Goal: Transaction & Acquisition: Subscribe to service/newsletter

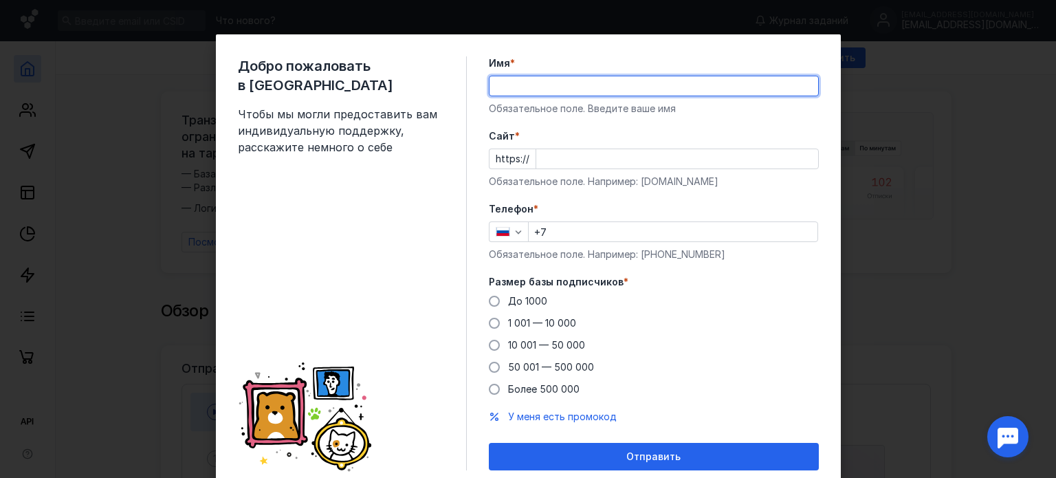
click at [520, 85] on input "Имя *" at bounding box center [653, 85] width 329 height 19
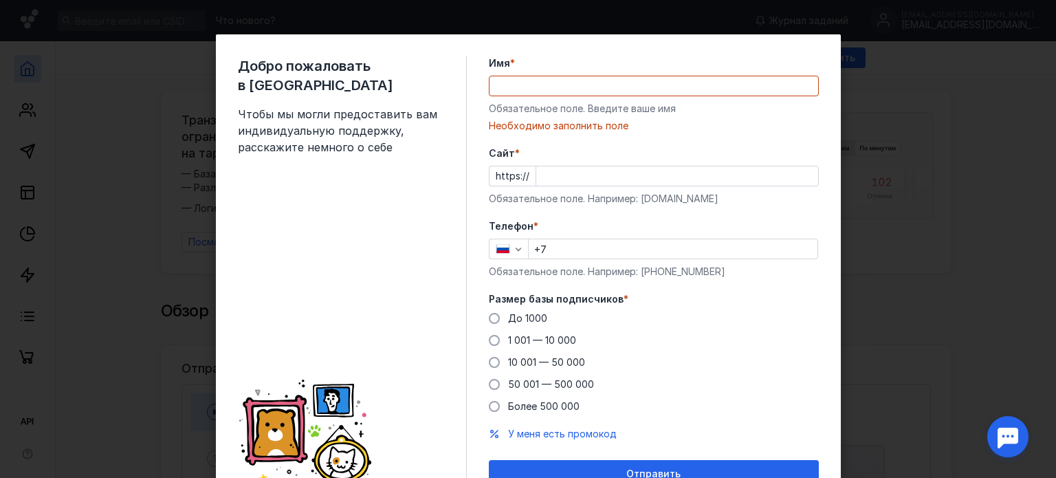
click at [498, 115] on div "Обязательное поле. Введите ваше имя" at bounding box center [654, 109] width 330 height 14
click at [505, 83] on input "Имя *" at bounding box center [653, 85] width 329 height 19
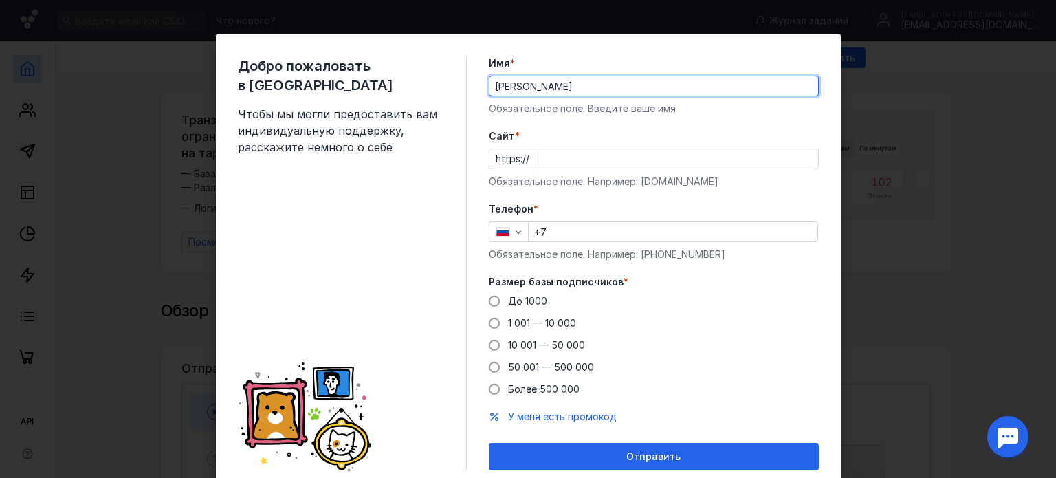
type input "[PERSON_NAME]"
click at [570, 162] on input "Cайт *" at bounding box center [677, 158] width 282 height 19
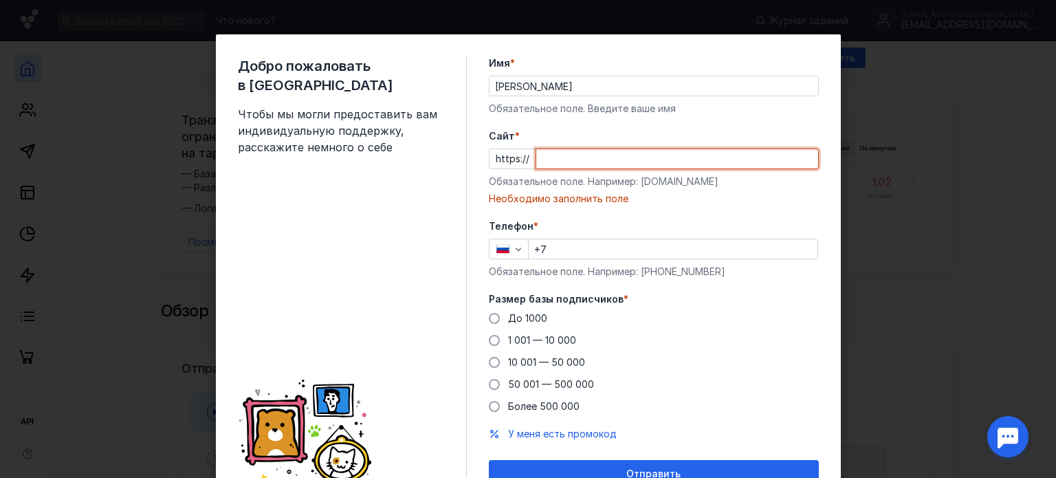
paste input "[DOMAIN_NAME][URL]"
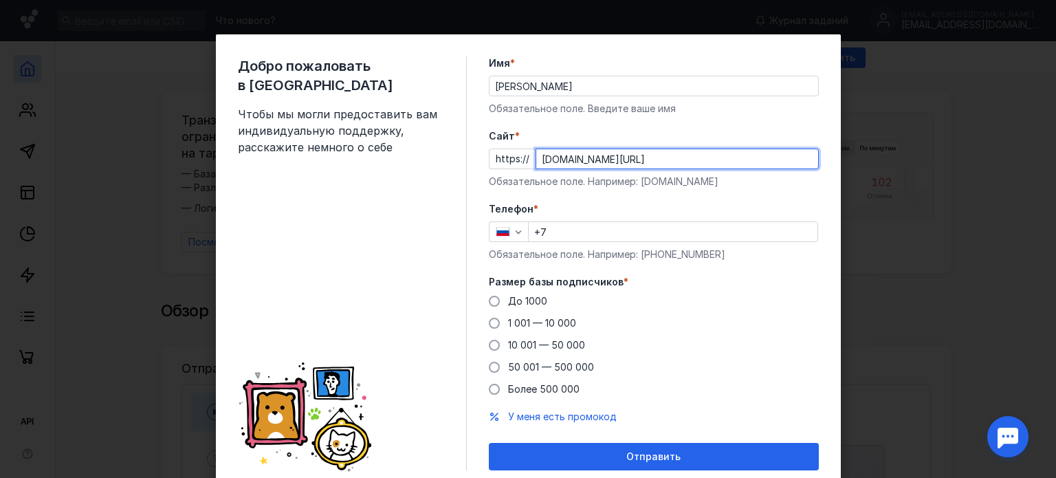
type input "[DOMAIN_NAME][URL]"
click at [595, 234] on input "+7" at bounding box center [673, 231] width 289 height 19
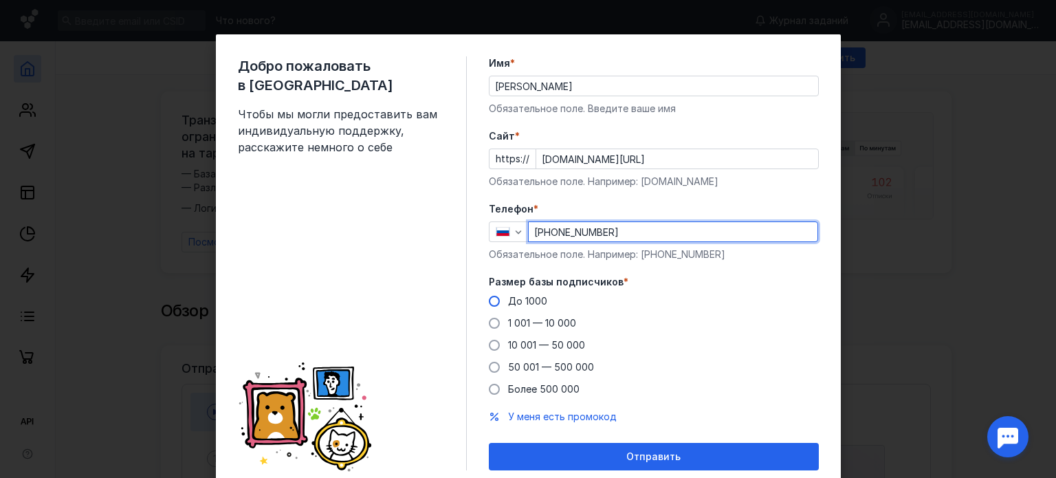
type input "[PHONE_NUMBER]"
click at [489, 300] on span at bounding box center [494, 301] width 11 height 11
click at [0, 0] on input "До 1000" at bounding box center [0, 0] width 0 height 0
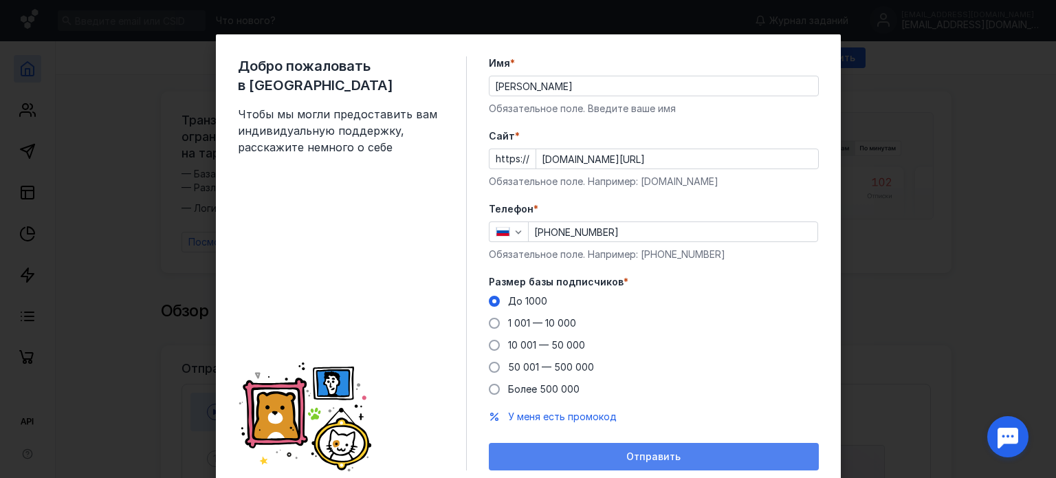
click at [664, 458] on span "Отправить" at bounding box center [653, 457] width 54 height 12
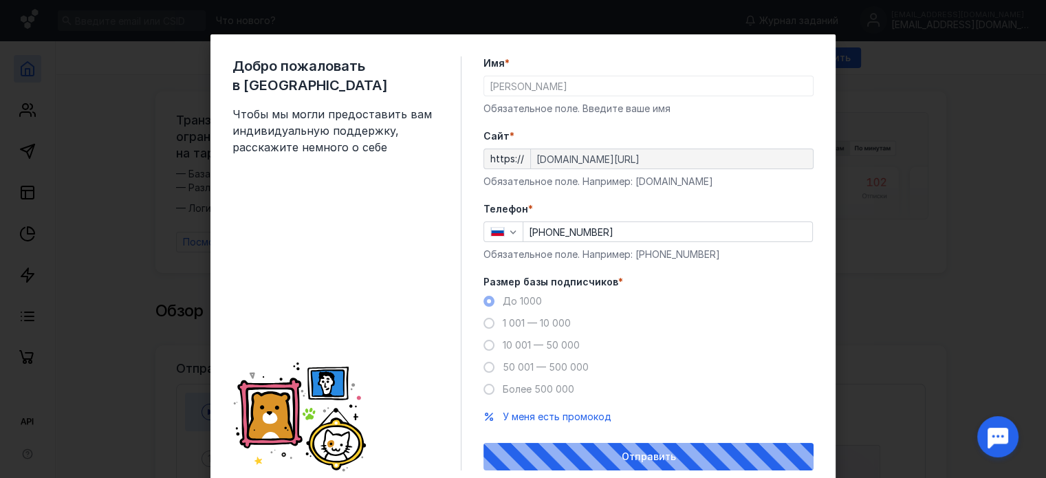
scroll to position [49, 0]
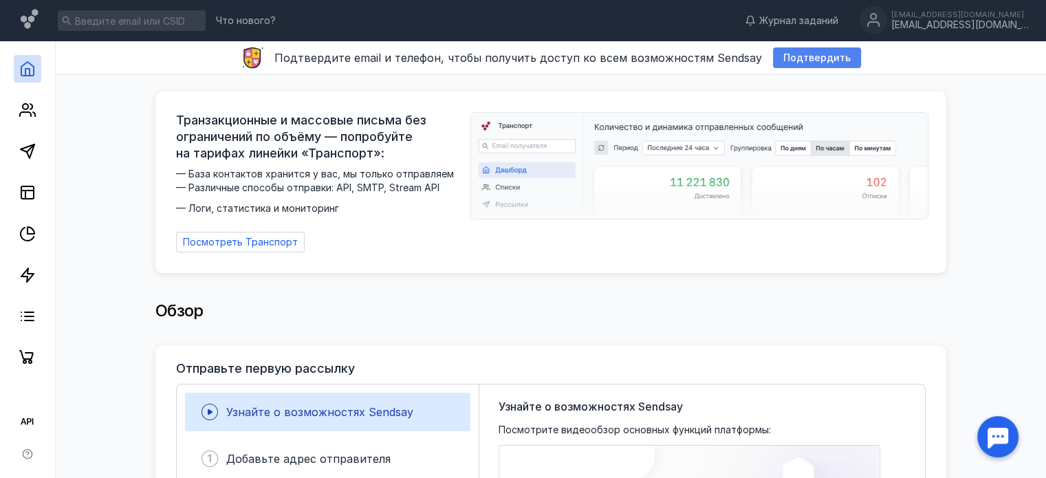
click at [811, 60] on span "Подтвердить" at bounding box center [816, 58] width 67 height 12
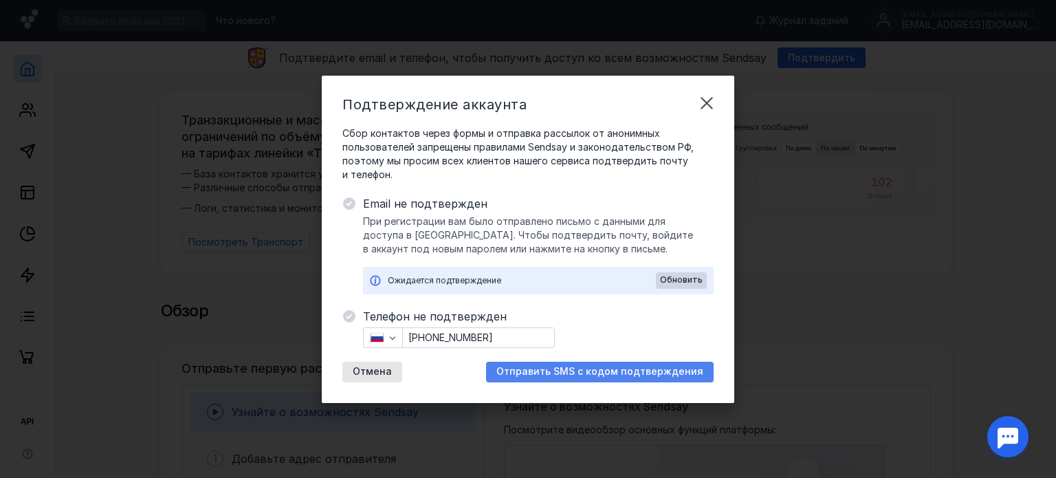
click at [630, 366] on span "Отправить SMS с кодом подтверждения" at bounding box center [599, 372] width 207 height 12
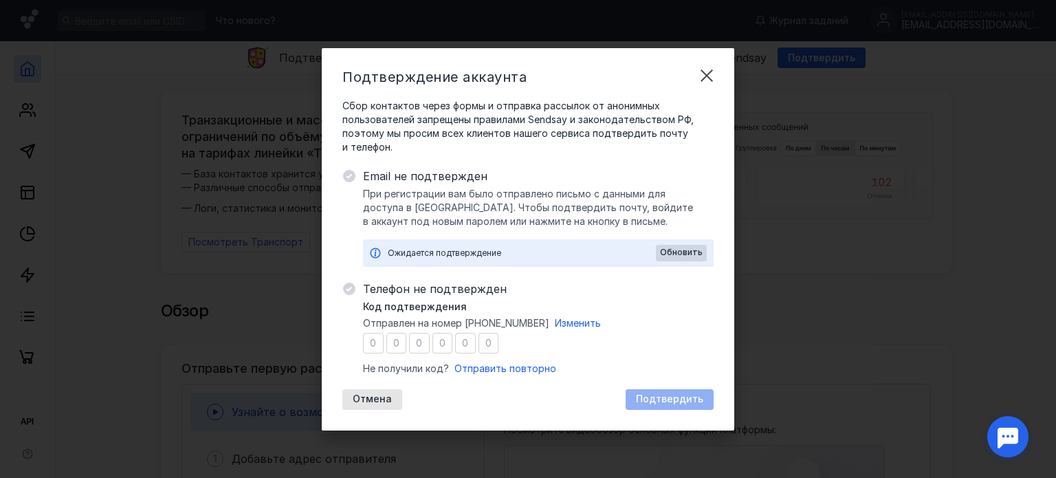
type input "4"
type input "8"
type input "5"
type input "6"
type input "8"
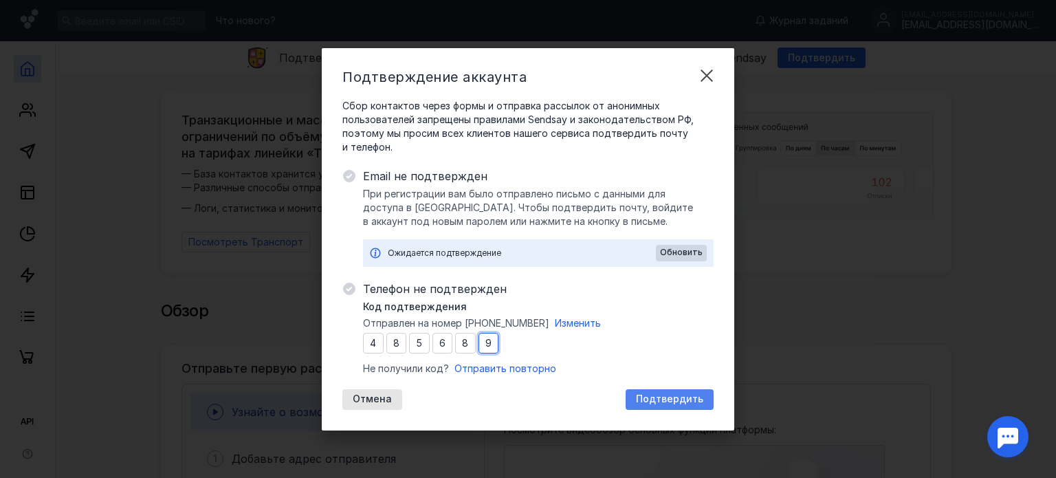
type input "9"
click at [685, 393] on span "Подтвердить" at bounding box center [669, 399] width 67 height 12
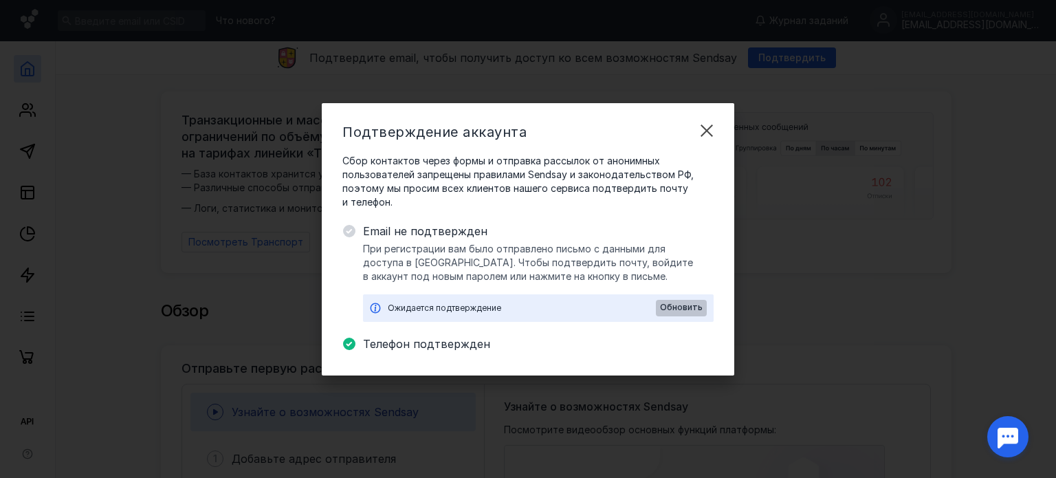
click at [679, 305] on span "Обновить" at bounding box center [681, 307] width 43 height 10
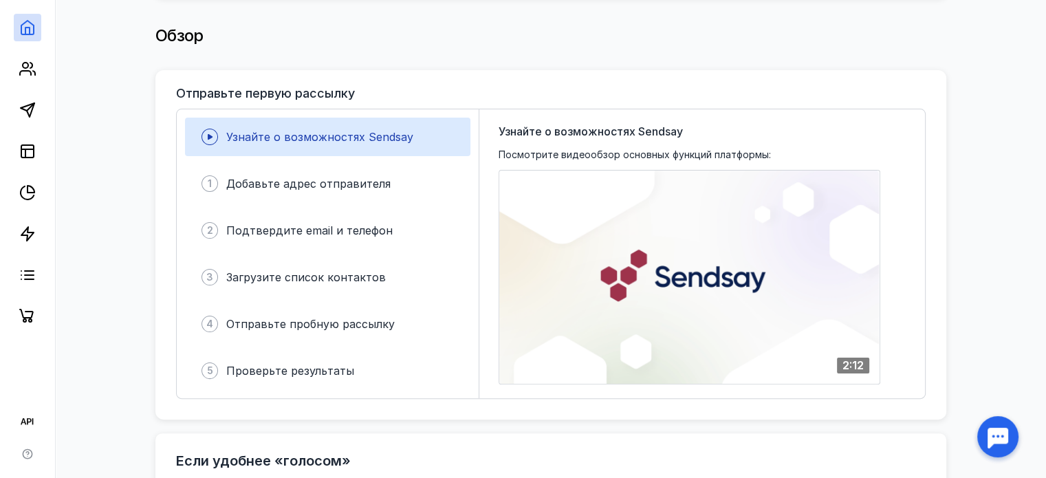
scroll to position [0, 0]
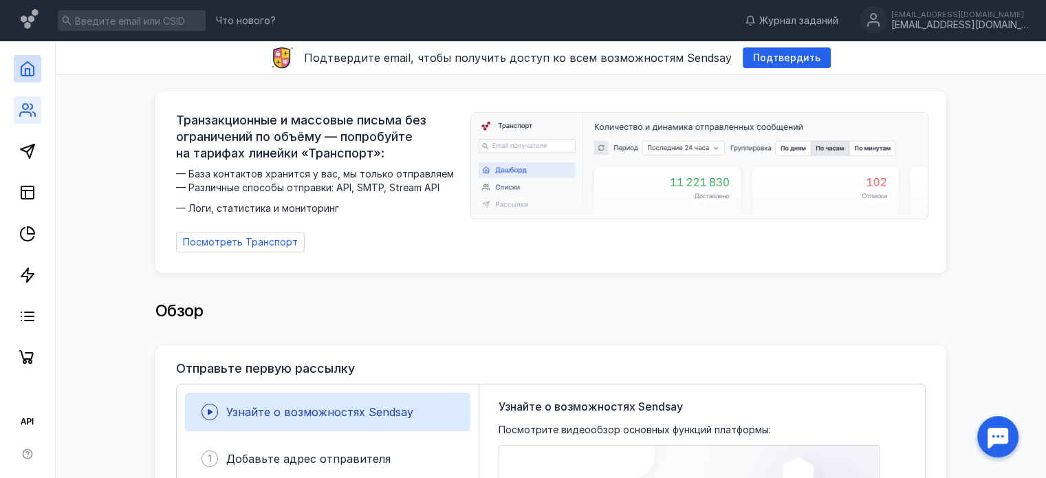
click at [28, 112] on icon at bounding box center [25, 114] width 11 height 4
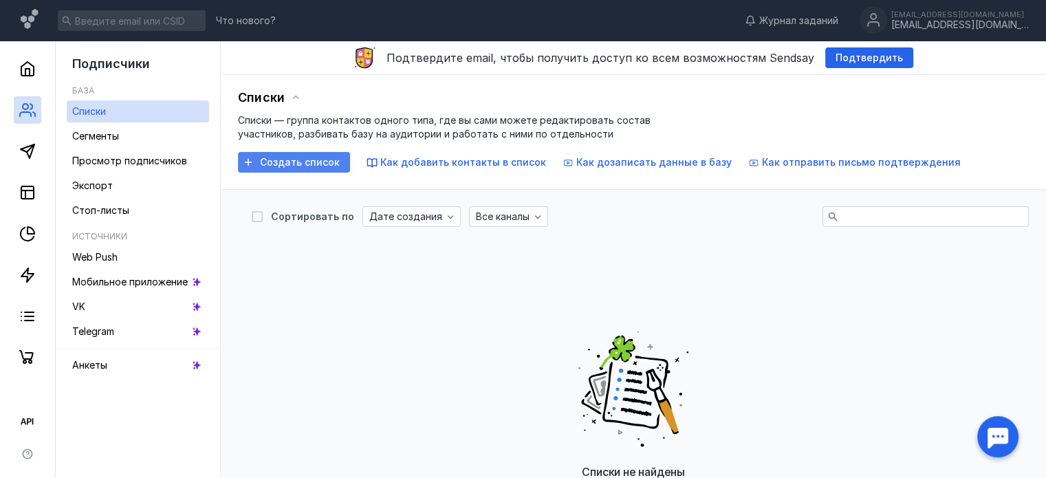
click at [322, 160] on span "Создать список" at bounding box center [300, 163] width 80 height 12
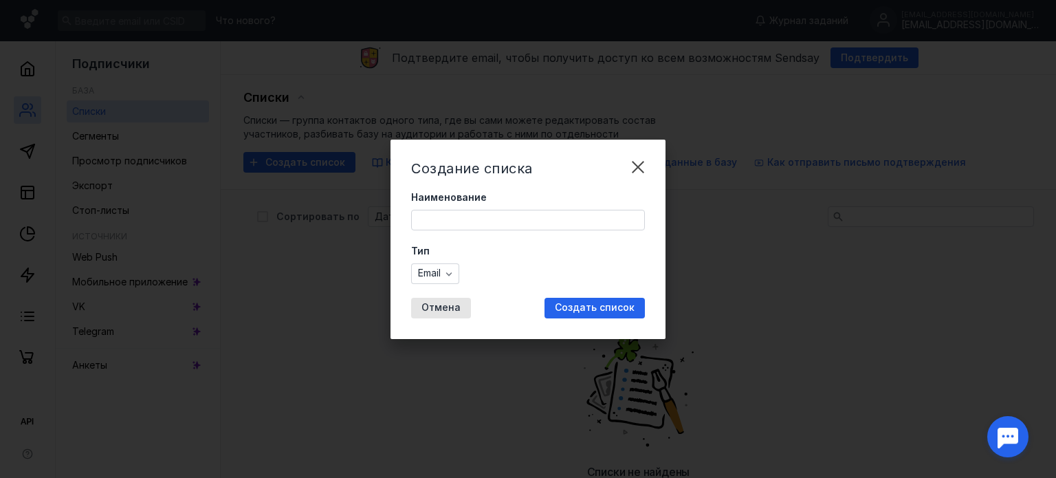
click at [481, 220] on input "Наименование" at bounding box center [528, 219] width 232 height 19
type input "[PERSON_NAME]"
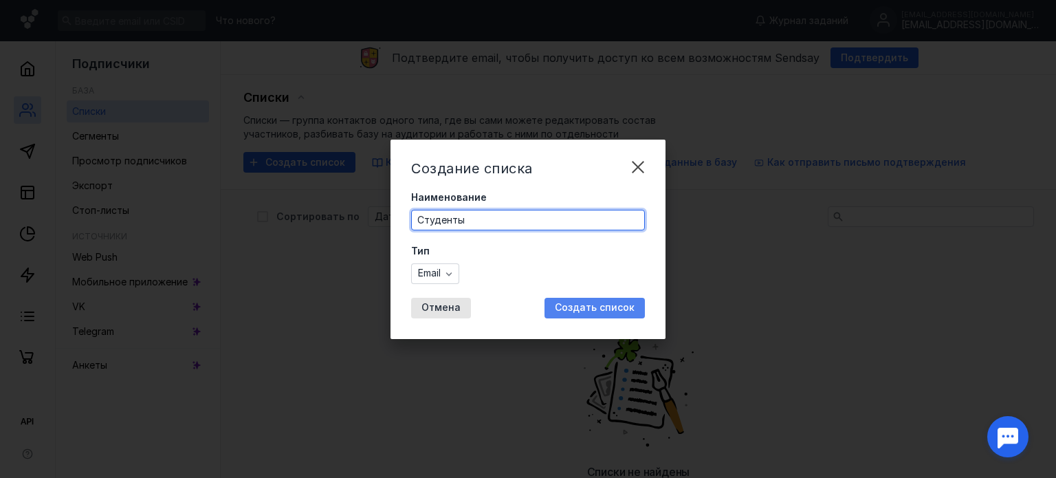
type input "Студенты"
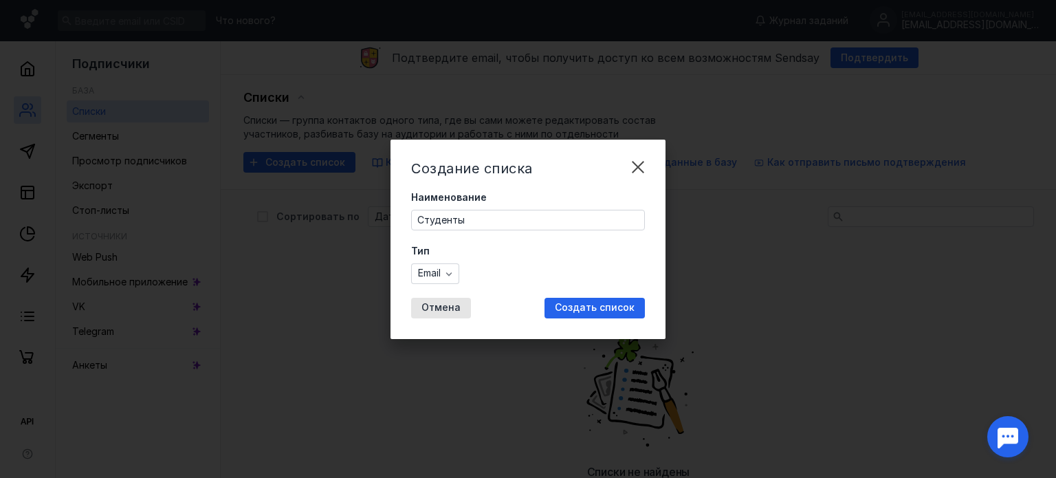
click at [610, 309] on span "Создать список" at bounding box center [595, 308] width 80 height 12
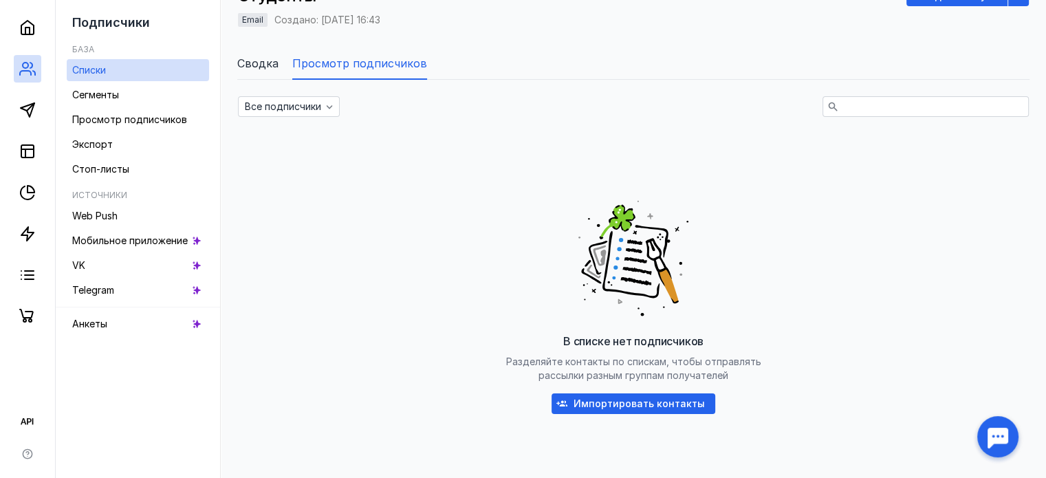
scroll to position [198, 0]
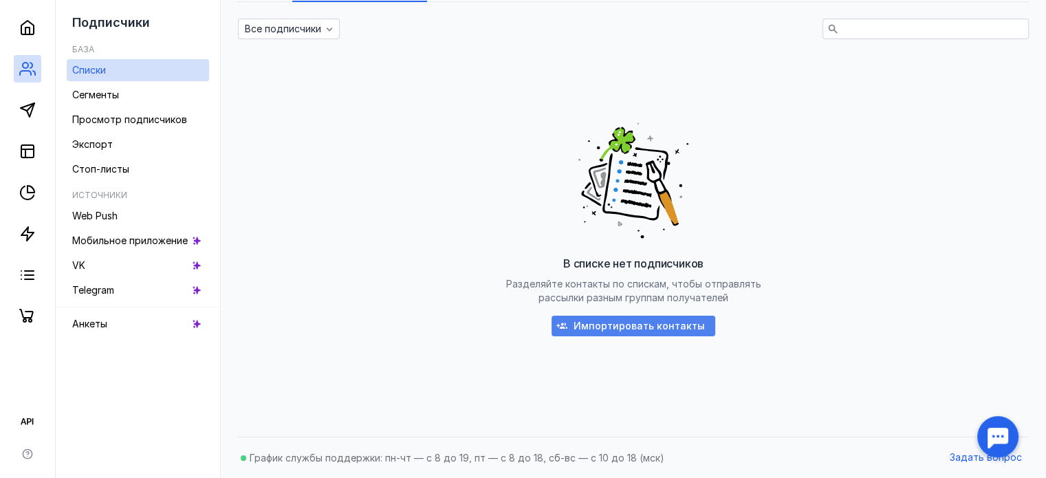
click at [624, 329] on span "Импортировать контакты" at bounding box center [638, 326] width 131 height 12
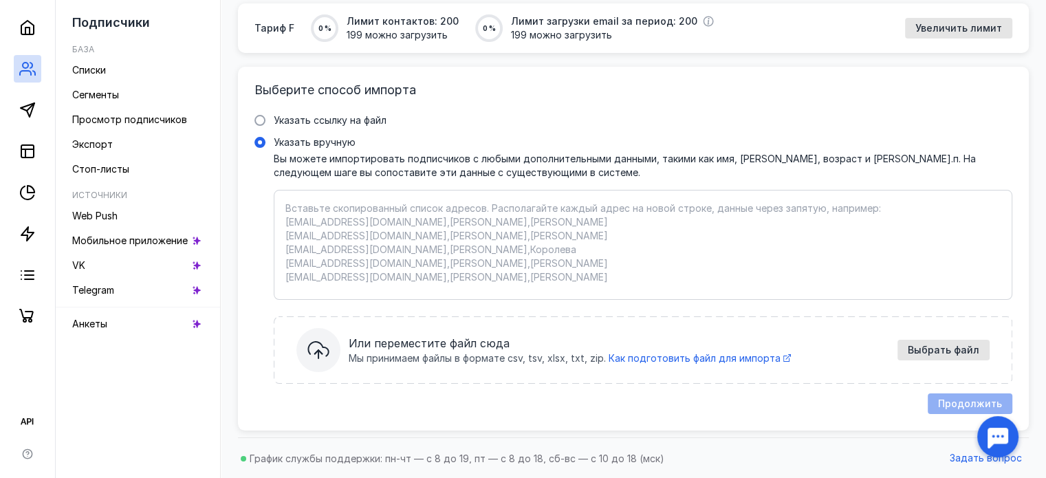
click at [346, 216] on textarea "Указать вручную Вы можете импортировать подписчиков с любыми дополнительными да…" at bounding box center [642, 244] width 715 height 87
paste textarea "[EMAIL_ADDRESS][DOMAIN_NAME] [EMAIL_ADDRESS][DOMAIN_NAME] [EMAIL_ADDRESS][DOMAI…"
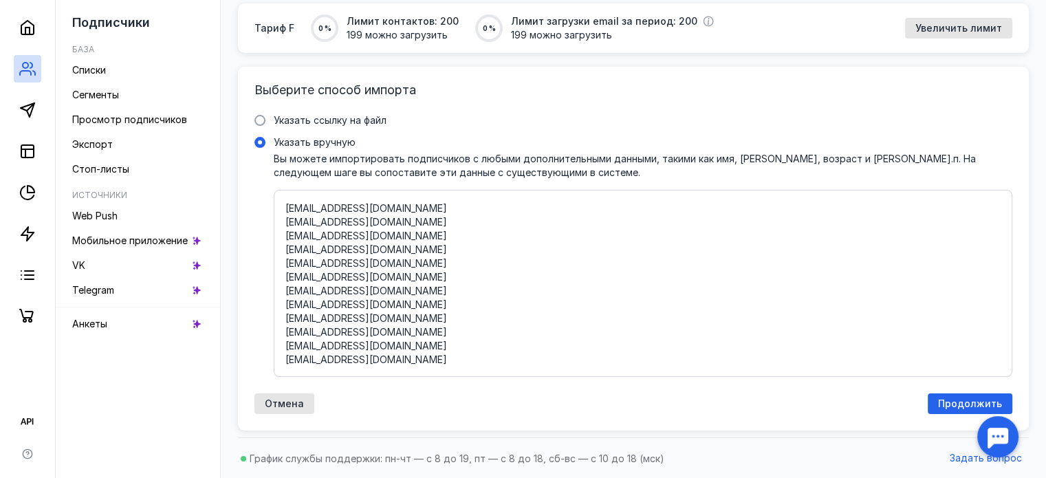
scroll to position [179, 0]
paste textarea "[EMAIL_ADDRESS][DOMAIN_NAME]"
type textarea "[EMAIL_ADDRESS][DOMAIN_NAME] [EMAIL_ADDRESS][DOMAIN_NAME] [EMAIL_ADDRESS][DOMAI…"
click at [957, 404] on span "Продолжить" at bounding box center [970, 404] width 64 height 12
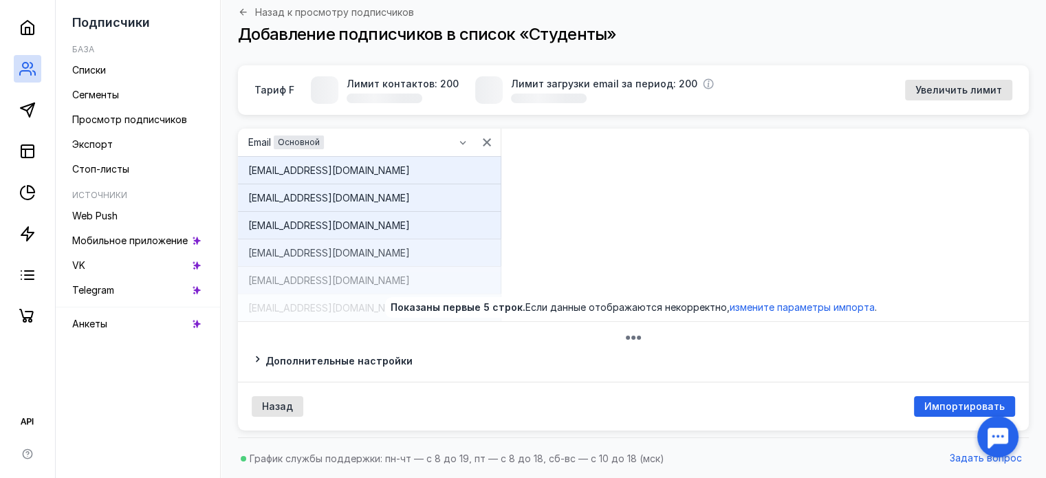
scroll to position [110, 0]
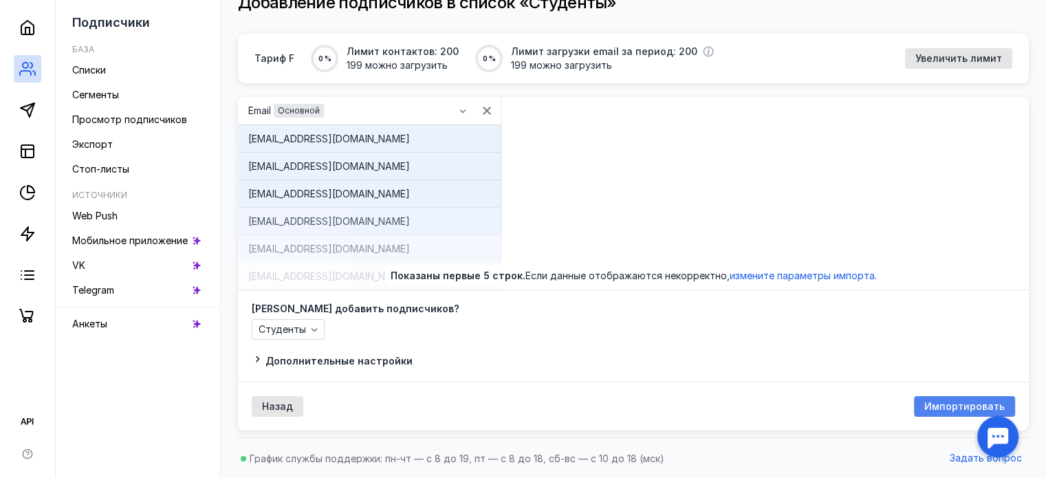
click at [960, 408] on span "Импортировать" at bounding box center [964, 407] width 80 height 12
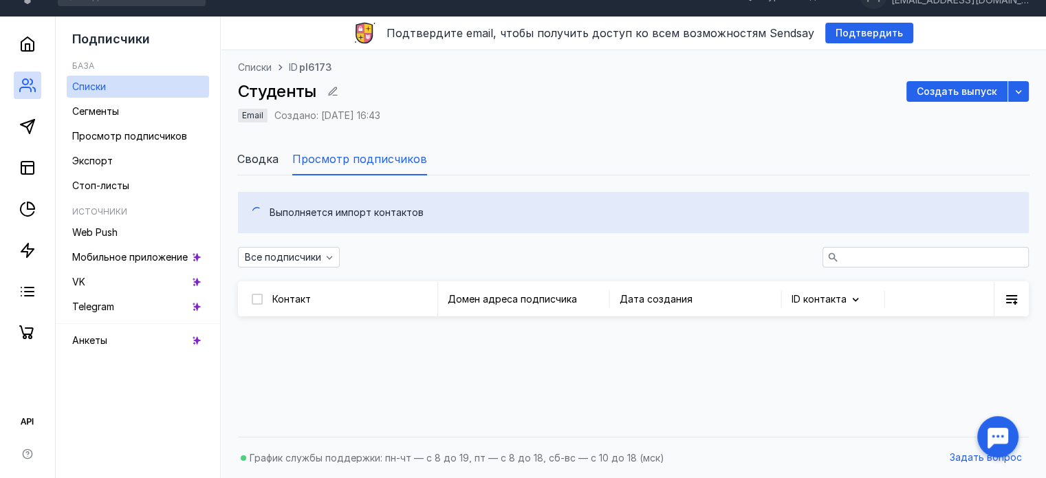
scroll to position [110, 0]
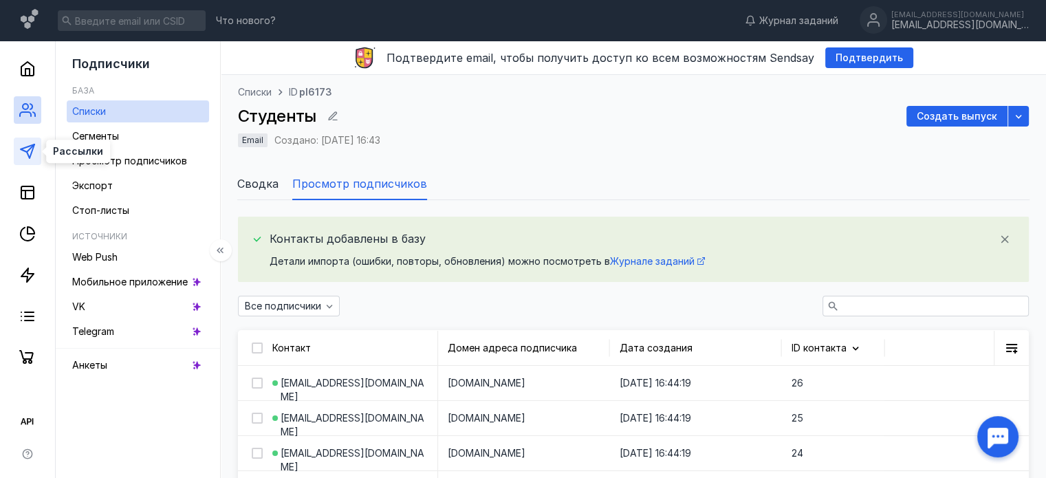
click at [27, 147] on polygon at bounding box center [28, 151] width 14 height 14
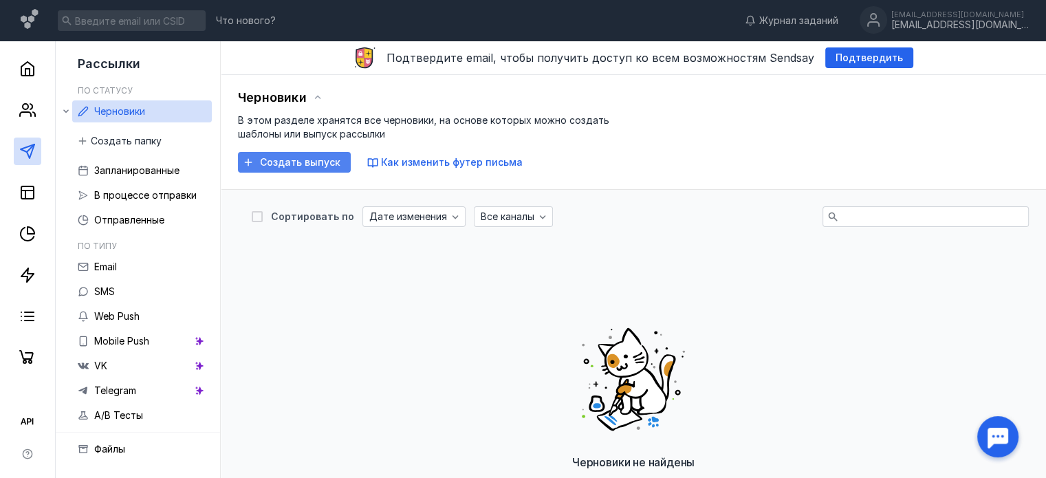
click at [305, 162] on span "Создать выпуск" at bounding box center [300, 163] width 80 height 12
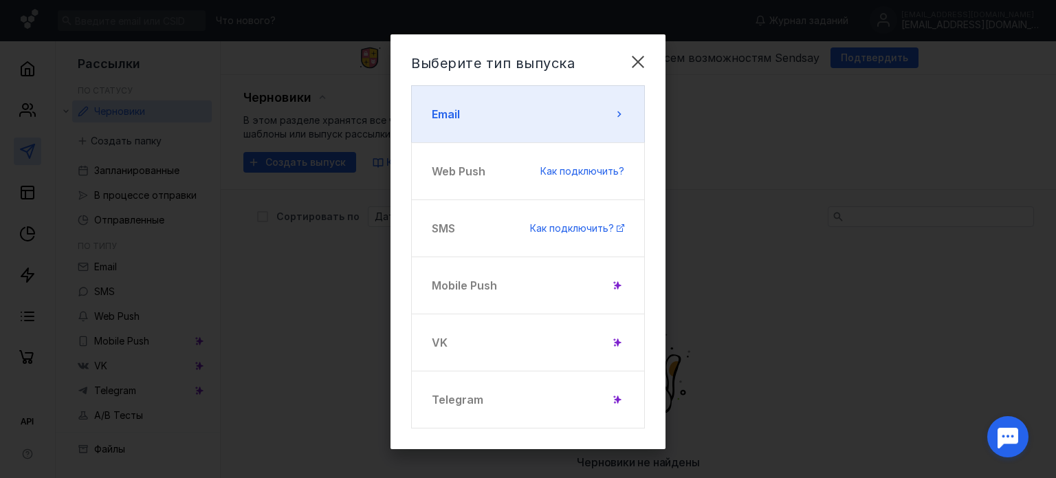
click at [551, 122] on button "Email" at bounding box center [528, 114] width 234 height 58
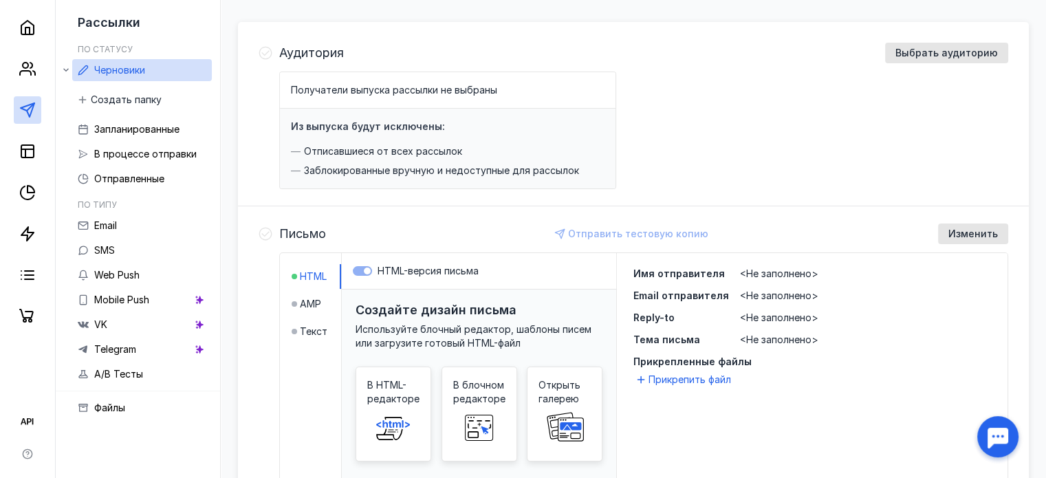
scroll to position [206, 0]
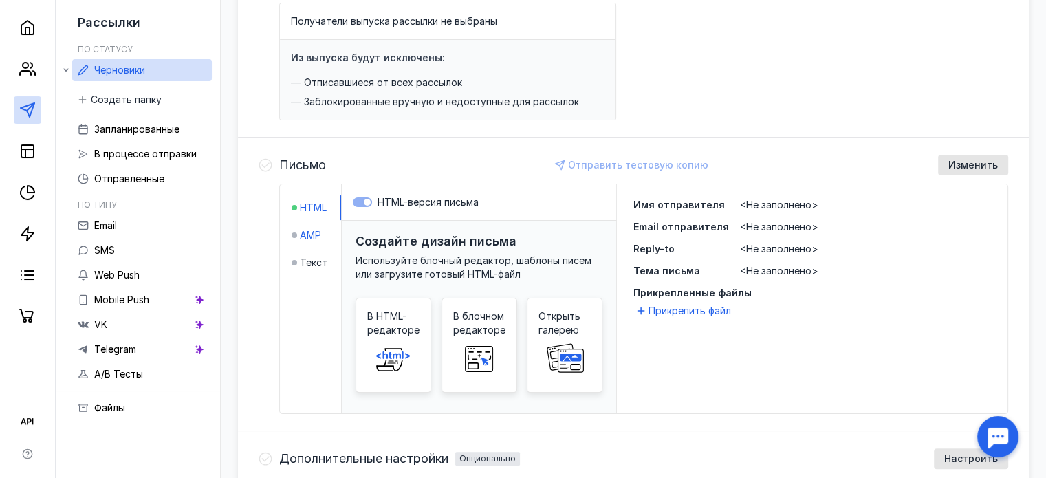
click at [319, 228] on span "AMP" at bounding box center [310, 235] width 21 height 14
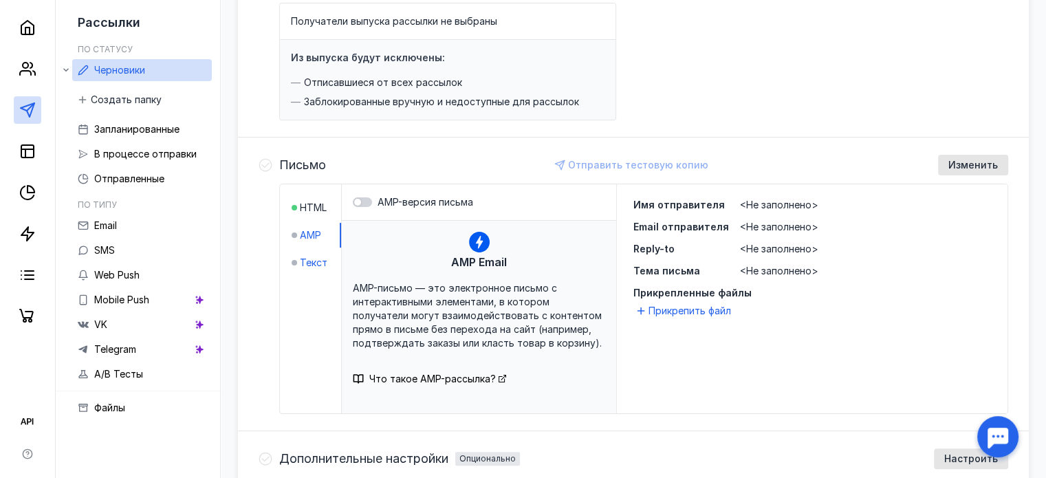
click at [305, 258] on span "Текст" at bounding box center [313, 263] width 27 height 14
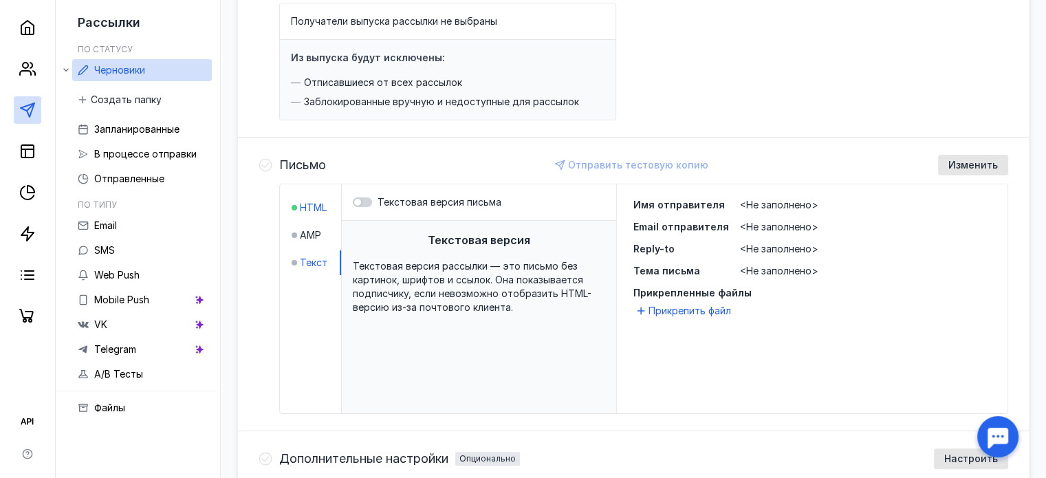
click at [312, 208] on span "HTML" at bounding box center [313, 208] width 27 height 14
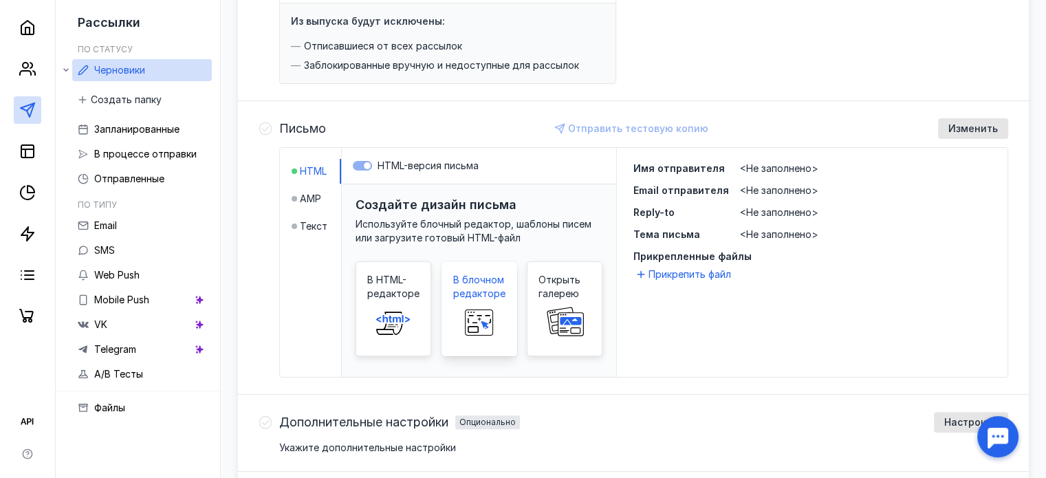
scroll to position [275, 0]
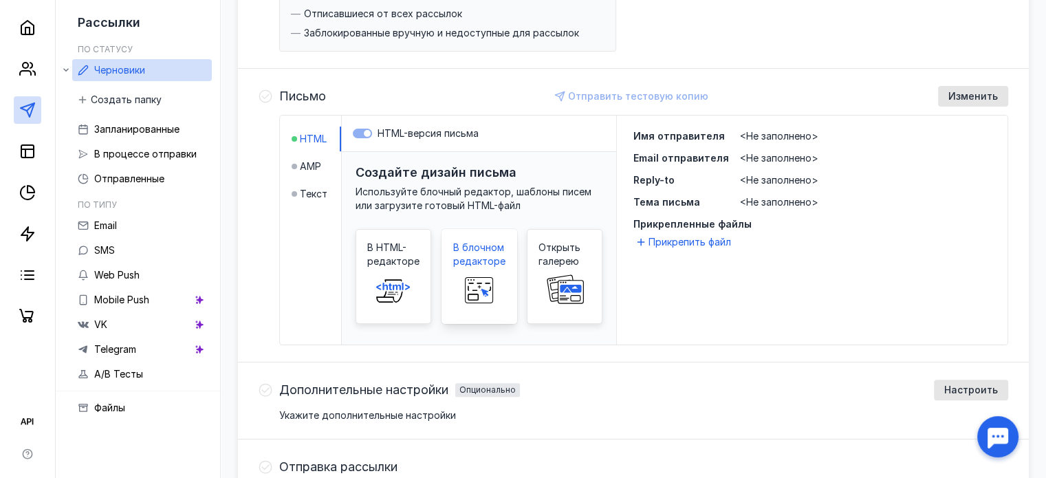
click at [478, 258] on span "В блочном редакторе" at bounding box center [479, 254] width 52 height 27
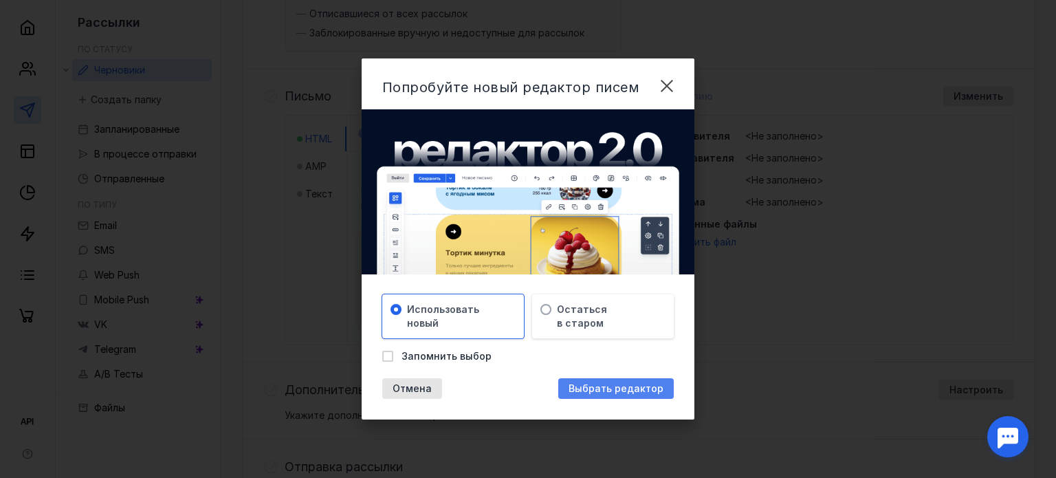
click at [610, 388] on span "Выбрать редактор" at bounding box center [616, 389] width 95 height 12
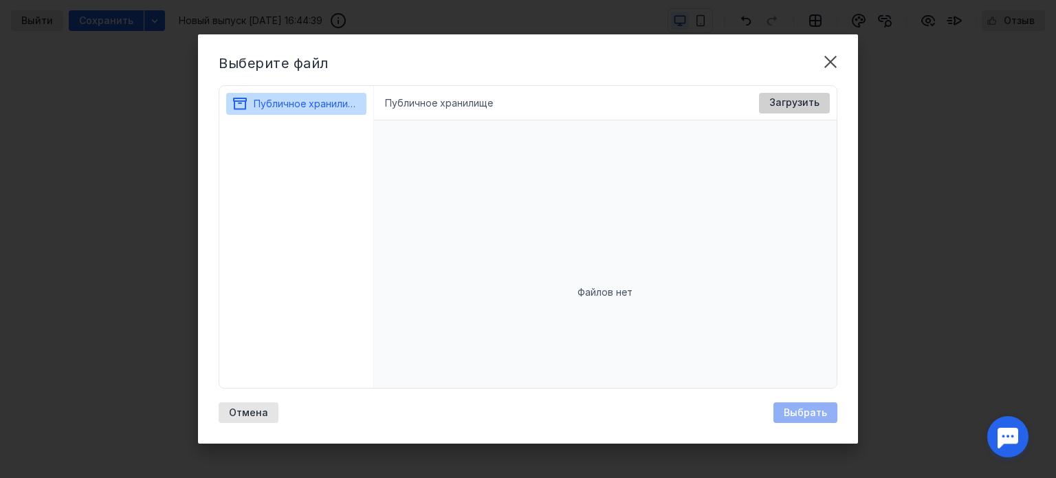
click at [795, 100] on span "Загрузить" at bounding box center [794, 103] width 50 height 12
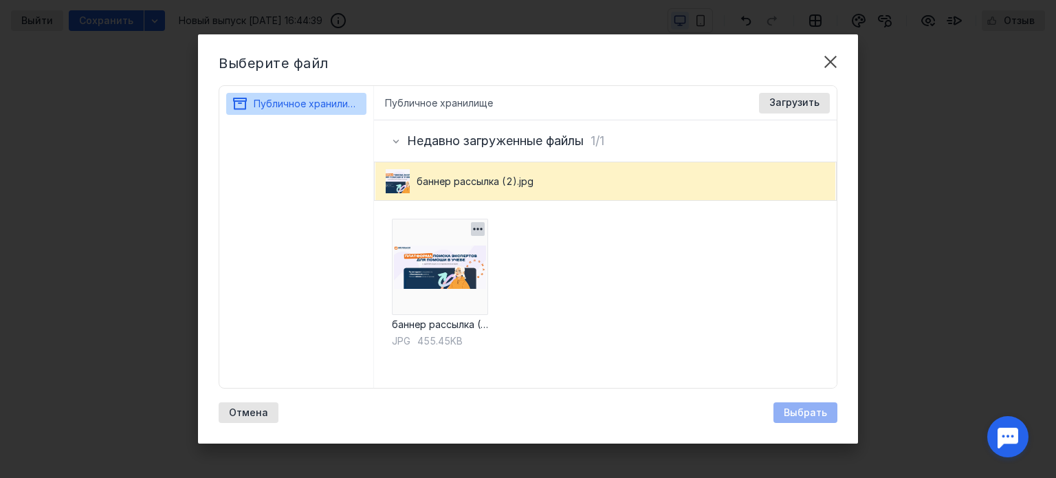
click at [445, 292] on img at bounding box center [440, 267] width 96 height 96
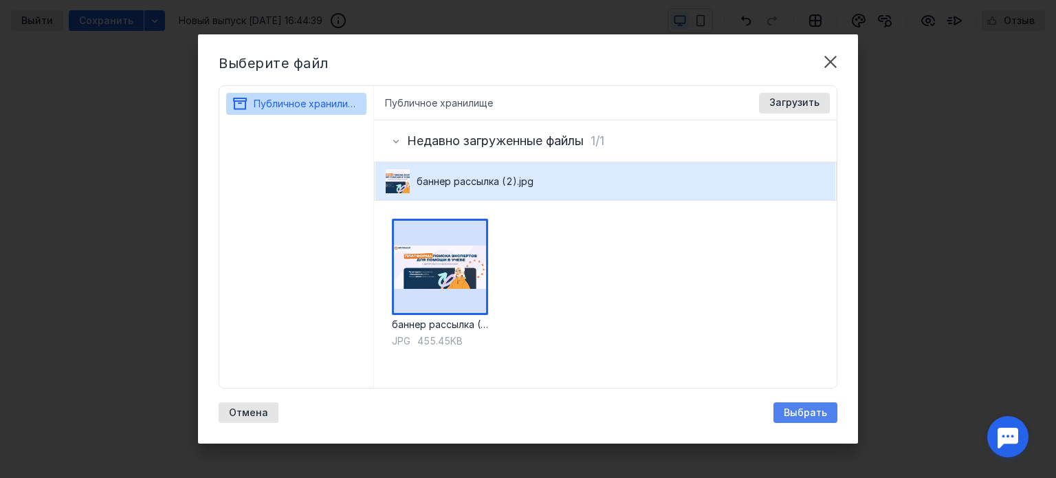
click at [800, 415] on span "Выбрать" at bounding box center [805, 413] width 43 height 12
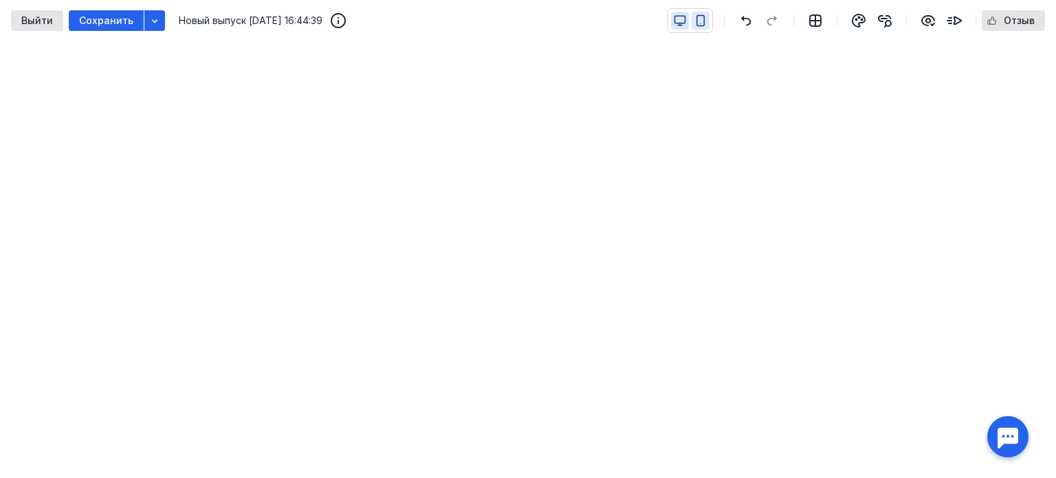
click at [698, 19] on icon "button" at bounding box center [701, 21] width 8 height 10
click at [679, 16] on icon "button" at bounding box center [680, 20] width 12 height 12
click at [106, 19] on span "Сохранить" at bounding box center [106, 21] width 54 height 12
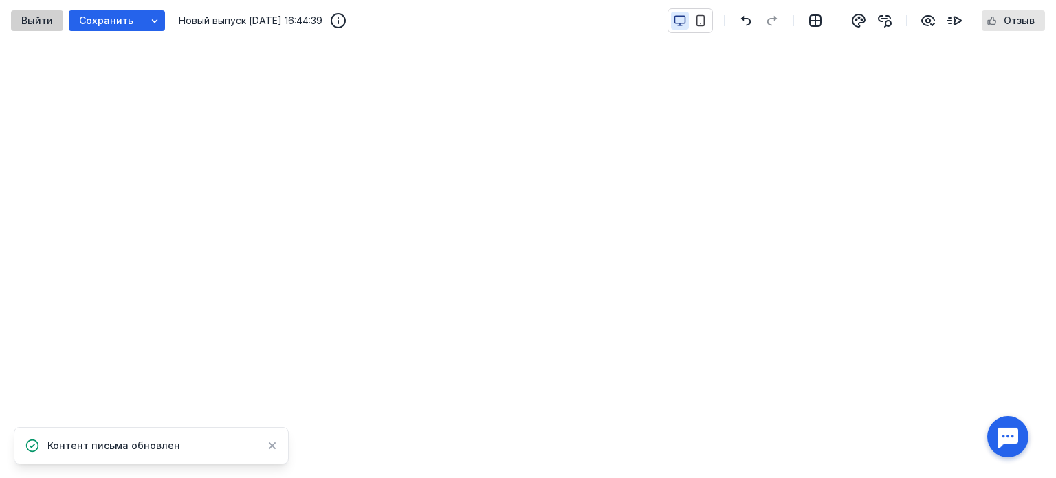
click at [47, 19] on span "Выйти" at bounding box center [37, 21] width 32 height 12
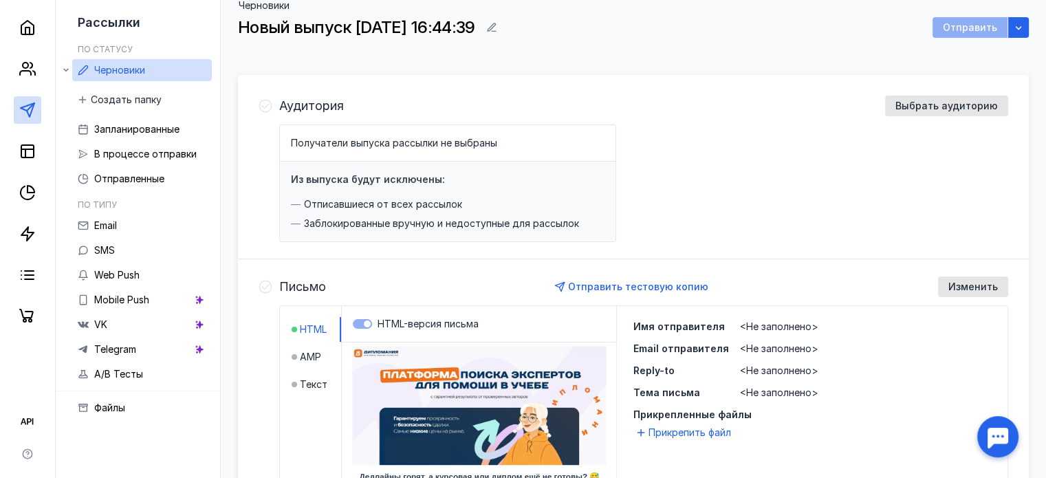
scroll to position [82, 0]
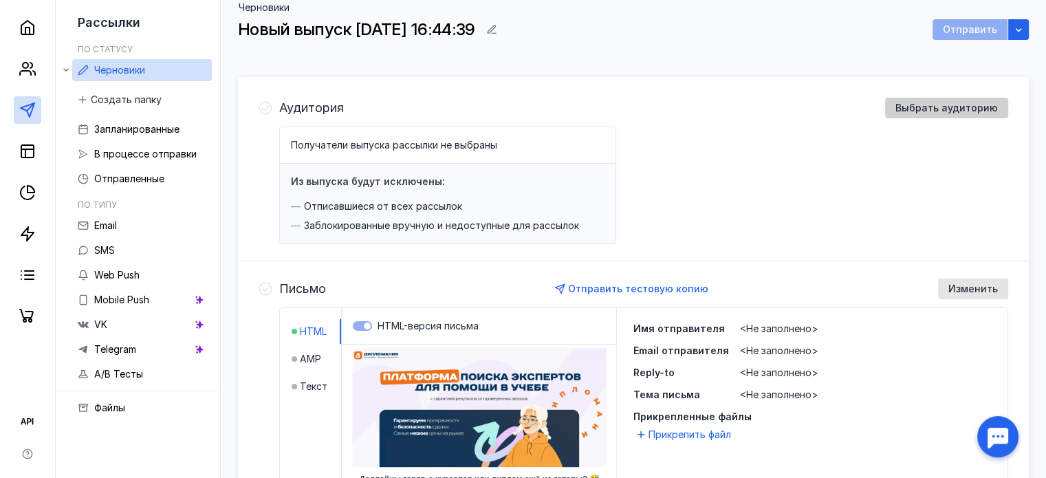
click at [918, 102] on span "Выбрать аудиторию" at bounding box center [946, 108] width 102 height 12
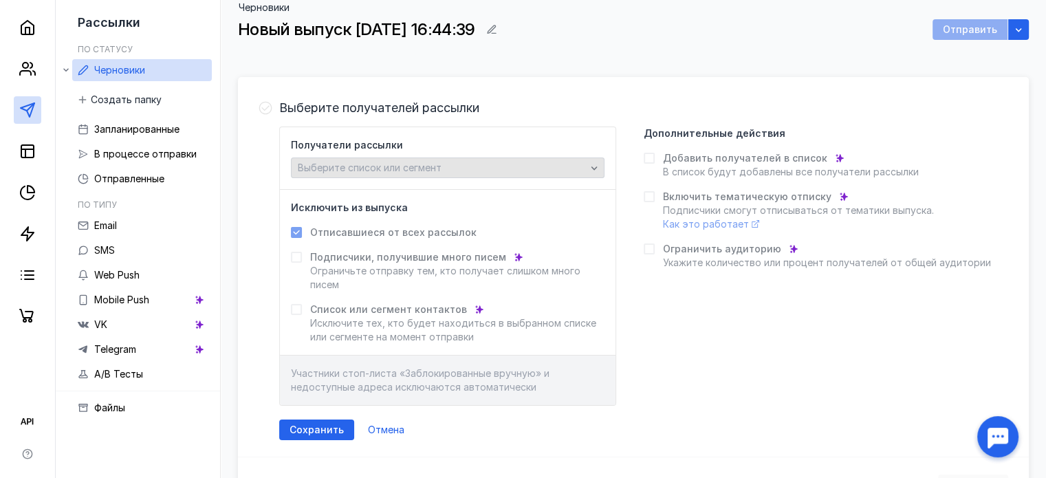
click at [574, 164] on div "Выберите список или сегмент" at bounding box center [441, 168] width 295 height 12
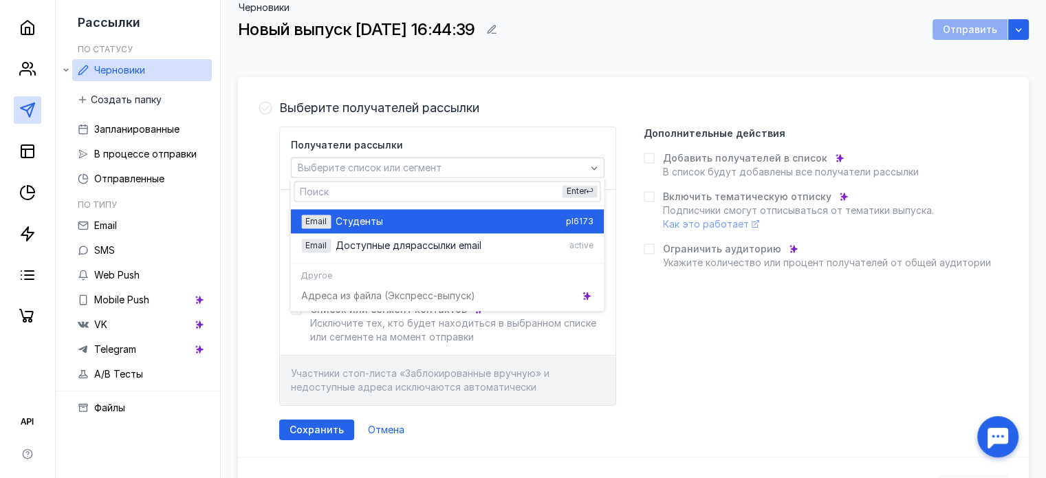
click at [520, 222] on div "Студен ты" at bounding box center [447, 221] width 224 height 14
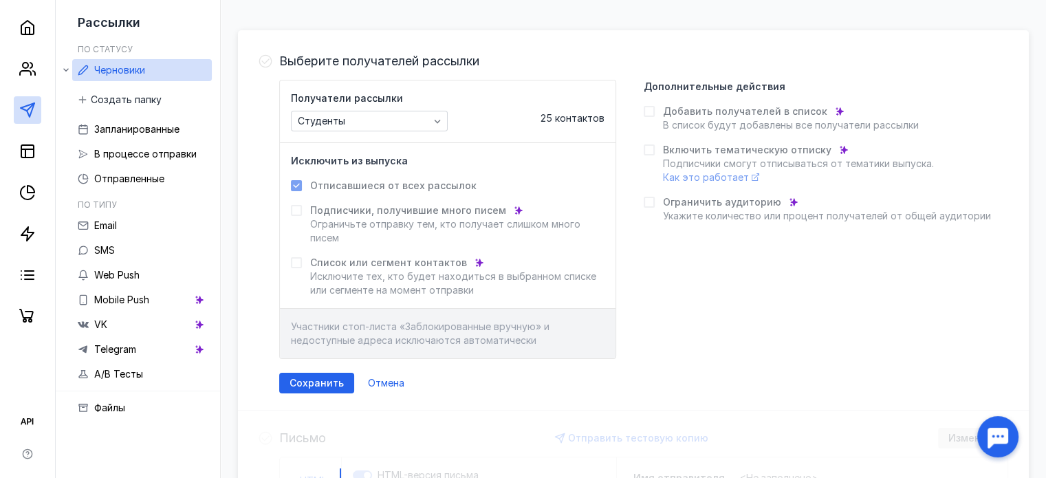
scroll to position [151, 0]
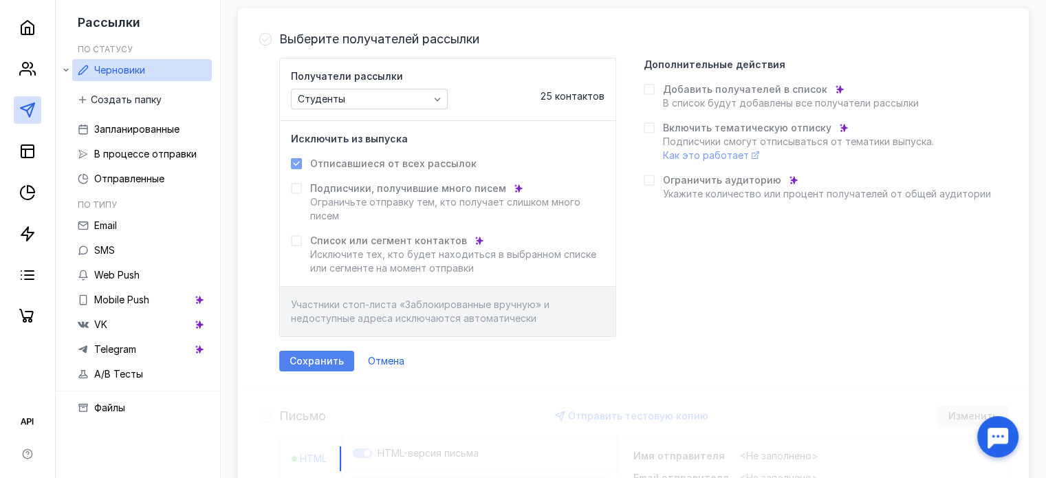
click at [323, 355] on span "Сохранить" at bounding box center [316, 361] width 54 height 12
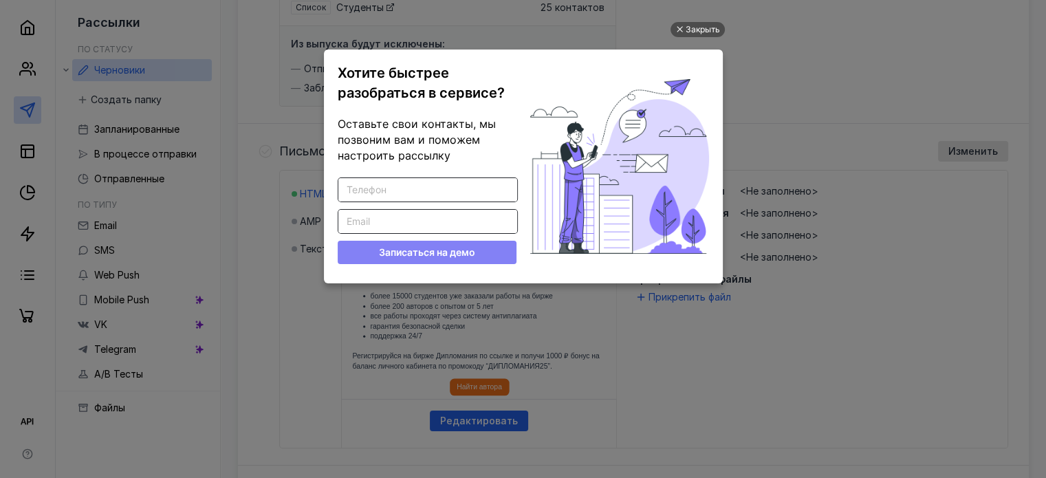
scroll to position [0, 0]
click at [712, 27] on div "Закрыть" at bounding box center [702, 29] width 34 height 15
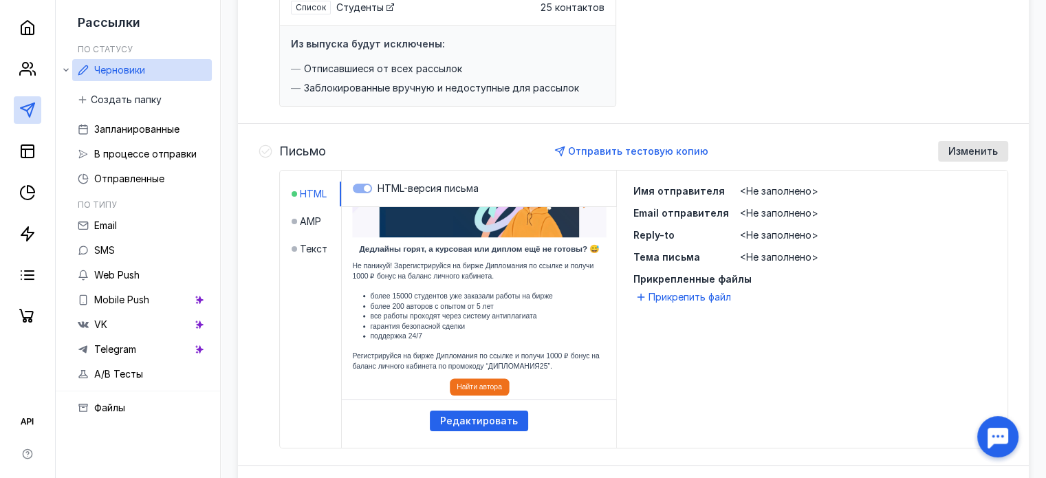
click at [777, 188] on span "<Не заполнено>" at bounding box center [779, 191] width 78 height 12
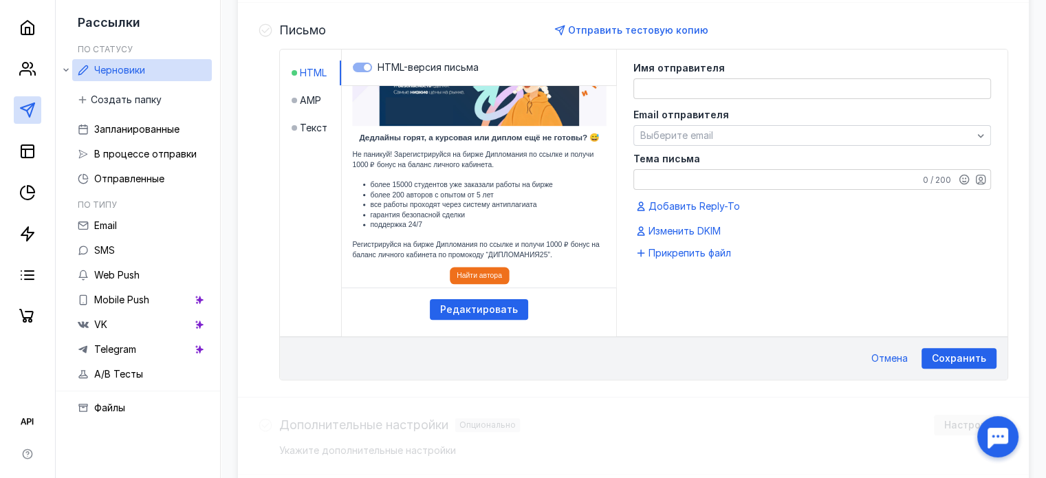
scroll to position [342, 0]
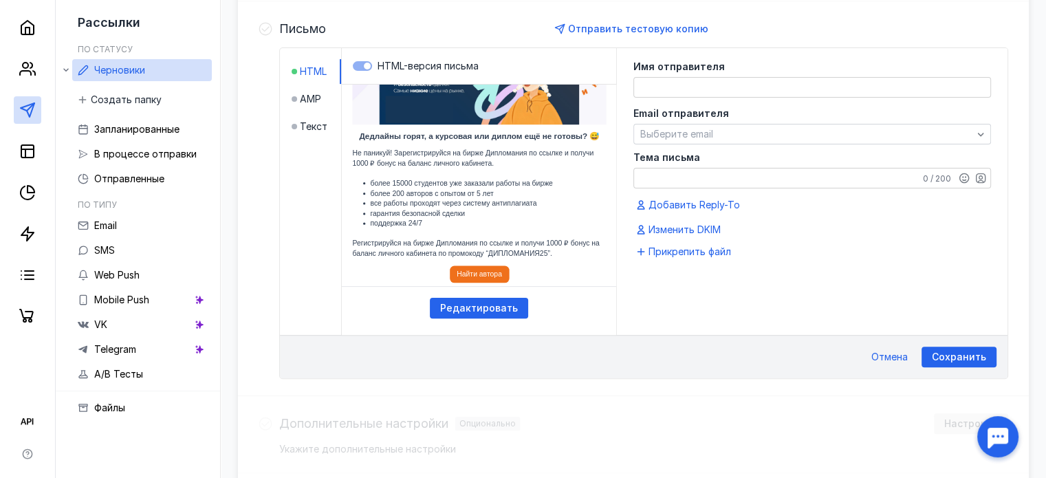
click at [686, 85] on textarea at bounding box center [812, 87] width 356 height 19
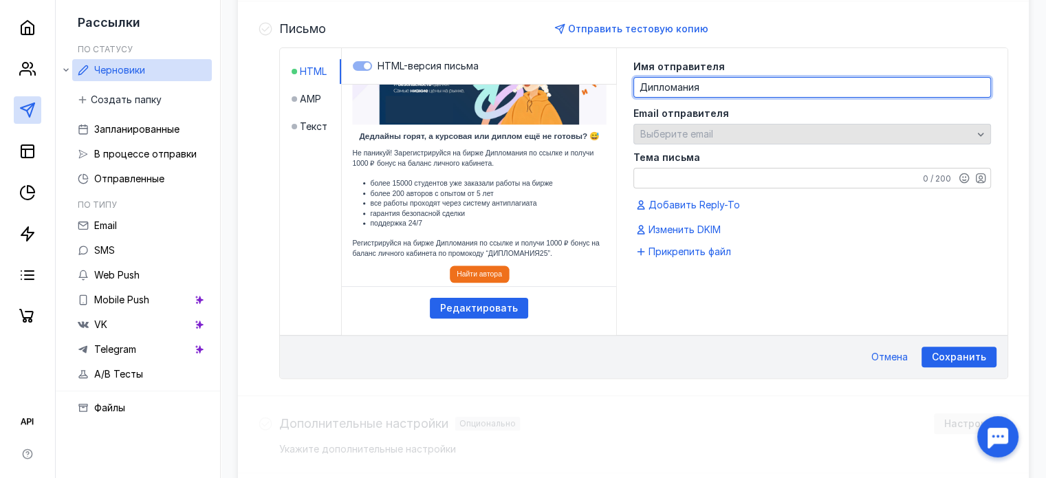
type textarea "Дипломания"
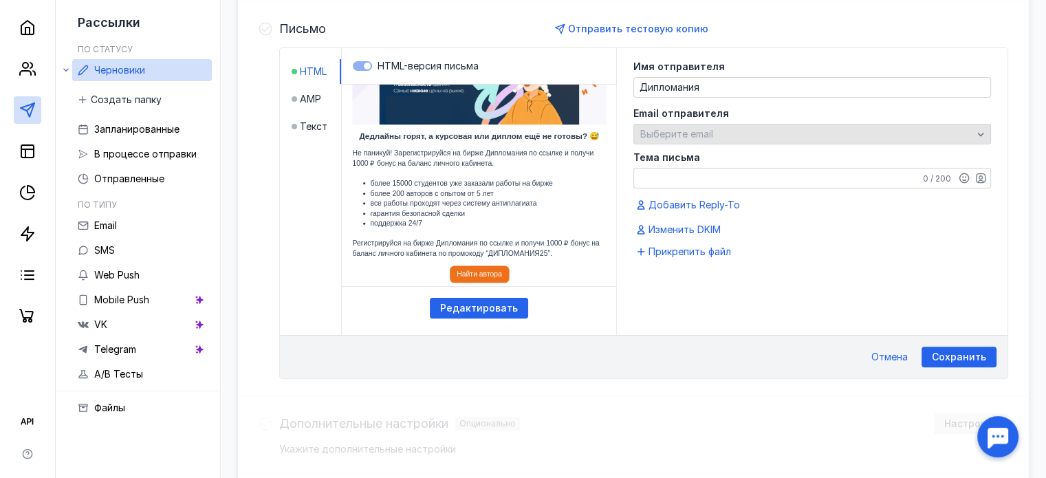
click at [721, 130] on div "Выберите email" at bounding box center [806, 135] width 339 height 12
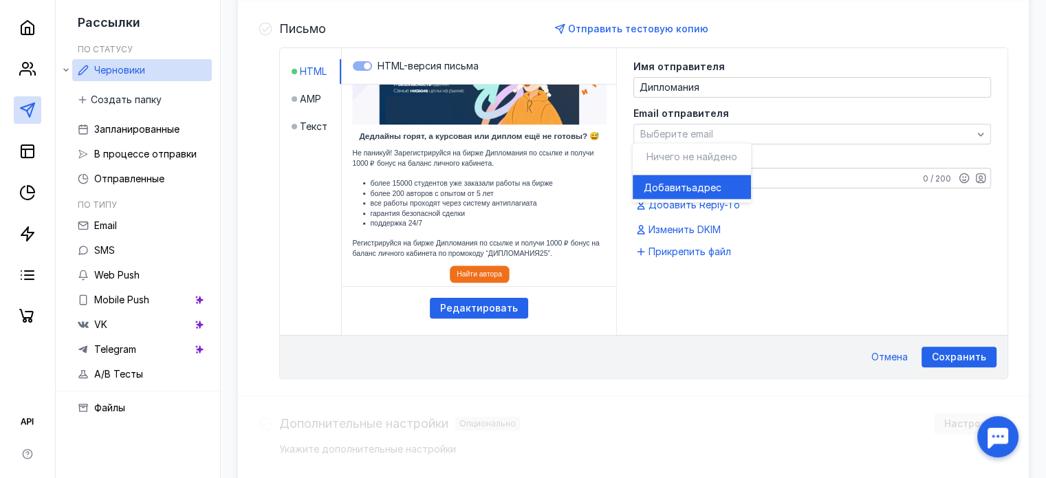
click at [709, 184] on span "адрес" at bounding box center [707, 187] width 30 height 14
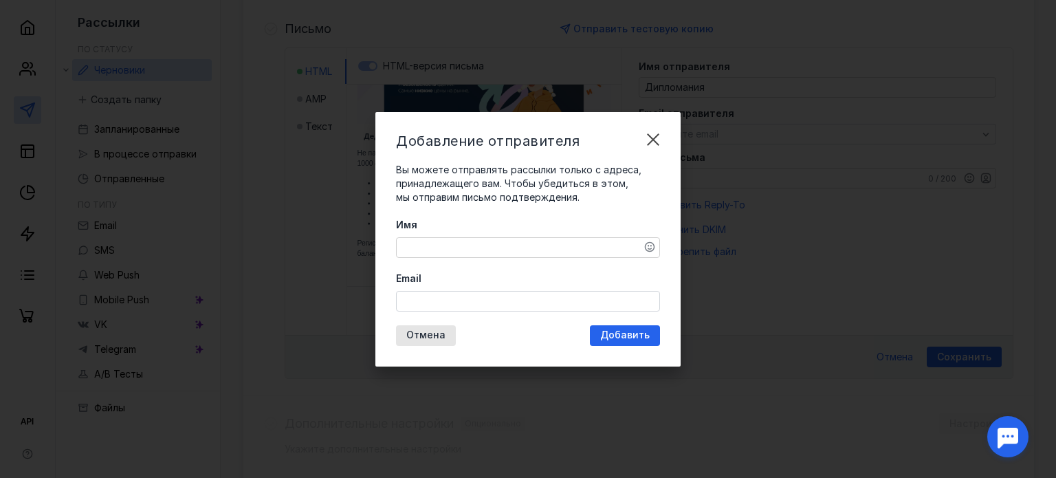
click at [475, 249] on textarea "Имя" at bounding box center [528, 247] width 263 height 19
type textarea "Дипломания"
click at [456, 302] on input "Email" at bounding box center [528, 300] width 263 height 19
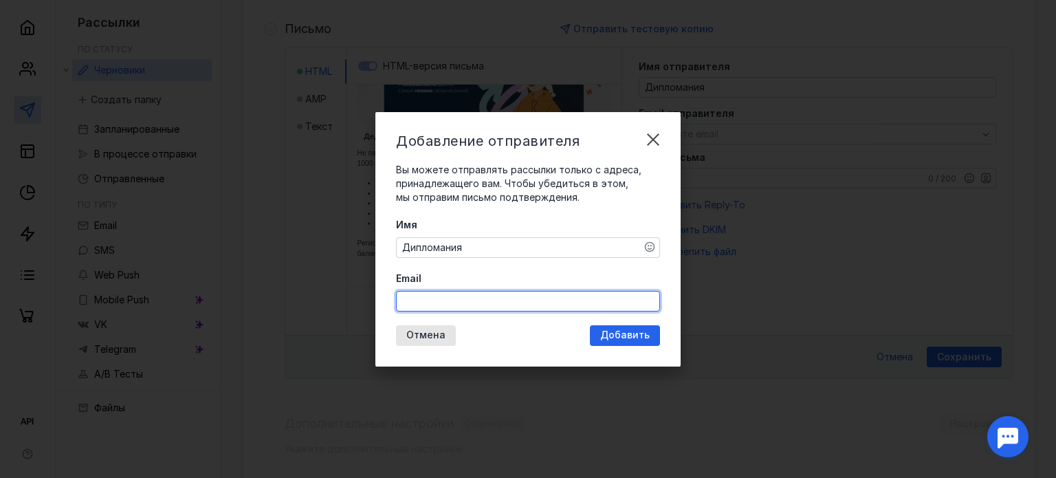
type input "[EMAIL_ADDRESS][DOMAIN_NAME]"
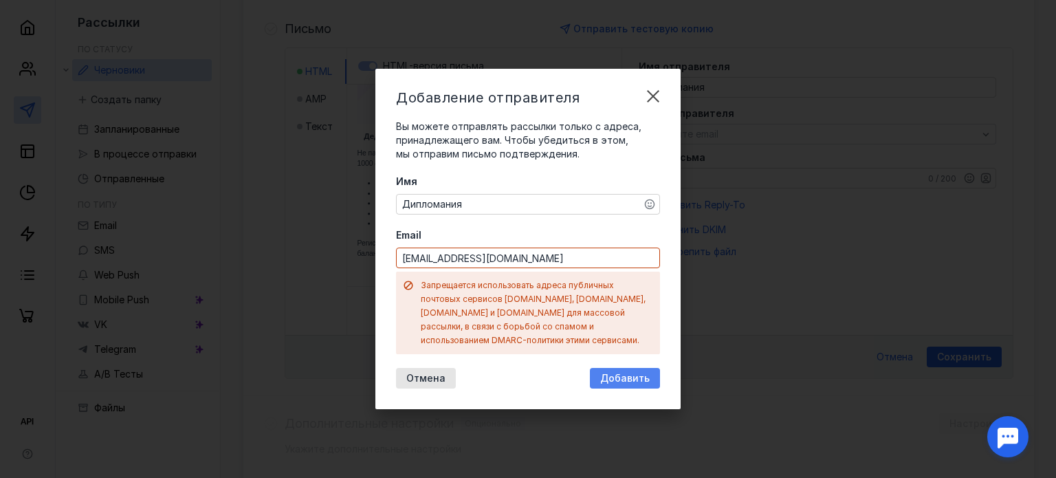
click at [631, 338] on div "Добавление отправителя Вы можете отправлять рассылки только с адреса, принадлеж…" at bounding box center [527, 239] width 305 height 340
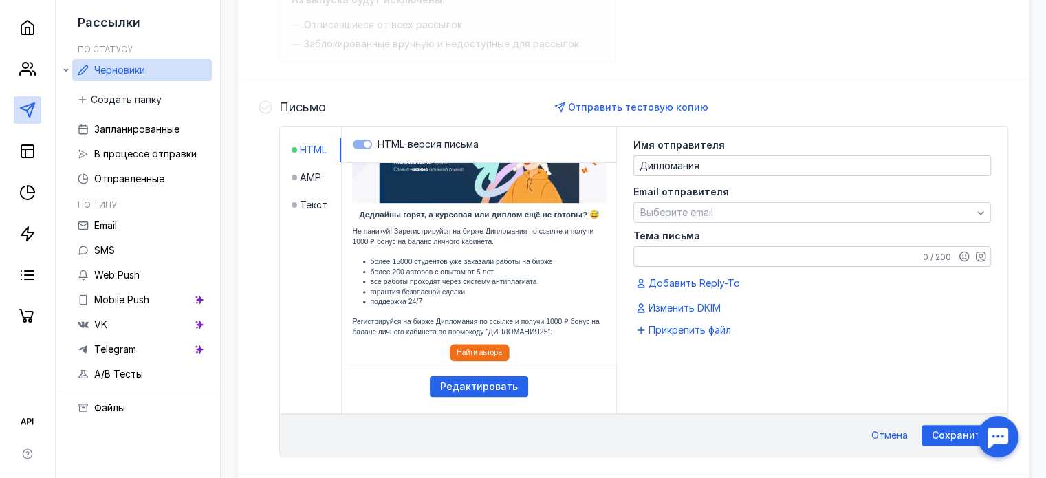
scroll to position [344, 0]
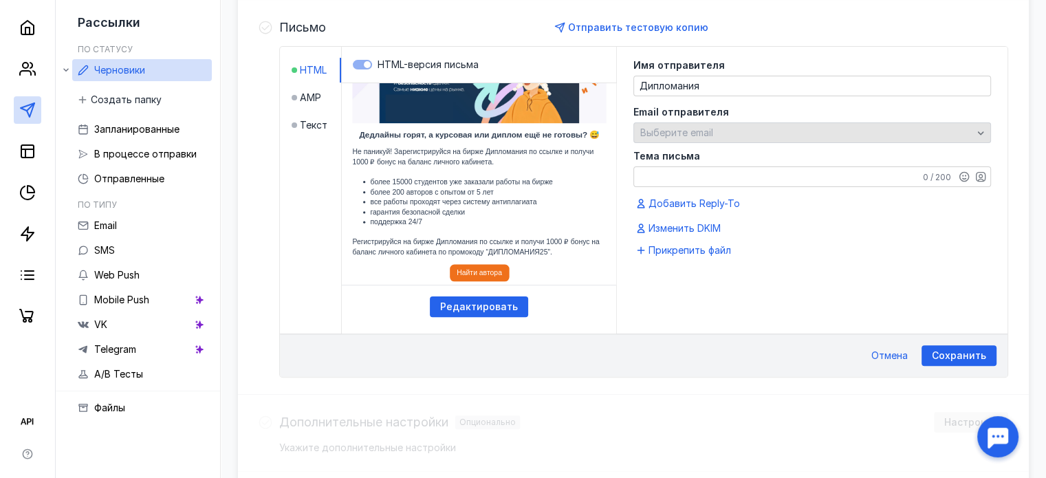
click at [736, 129] on div "Выберите email" at bounding box center [806, 133] width 339 height 12
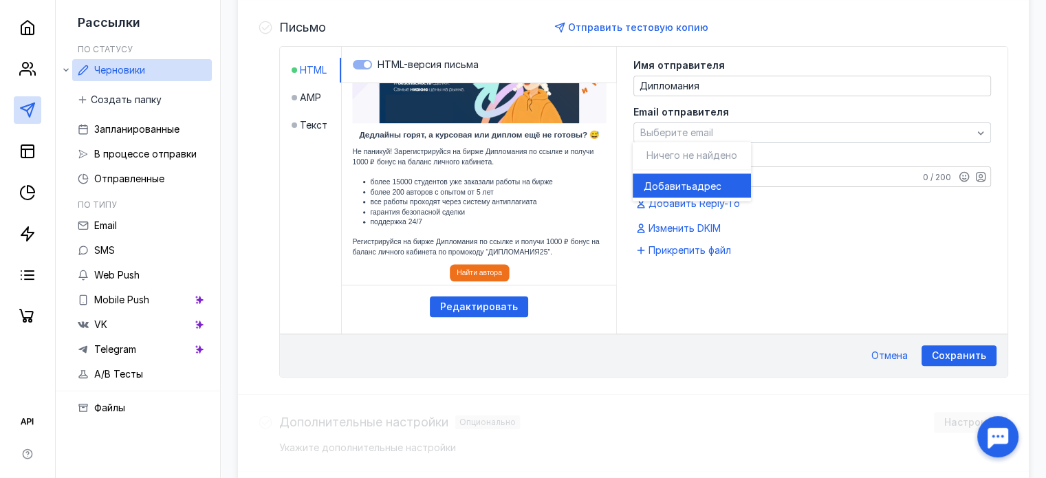
click at [749, 107] on label "Email отправителя" at bounding box center [811, 112] width 357 height 10
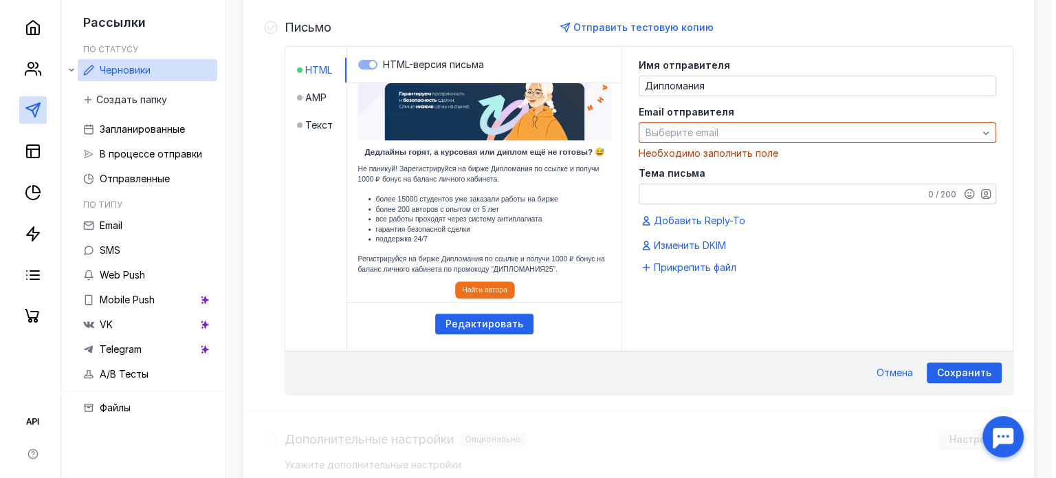
scroll to position [65, 0]
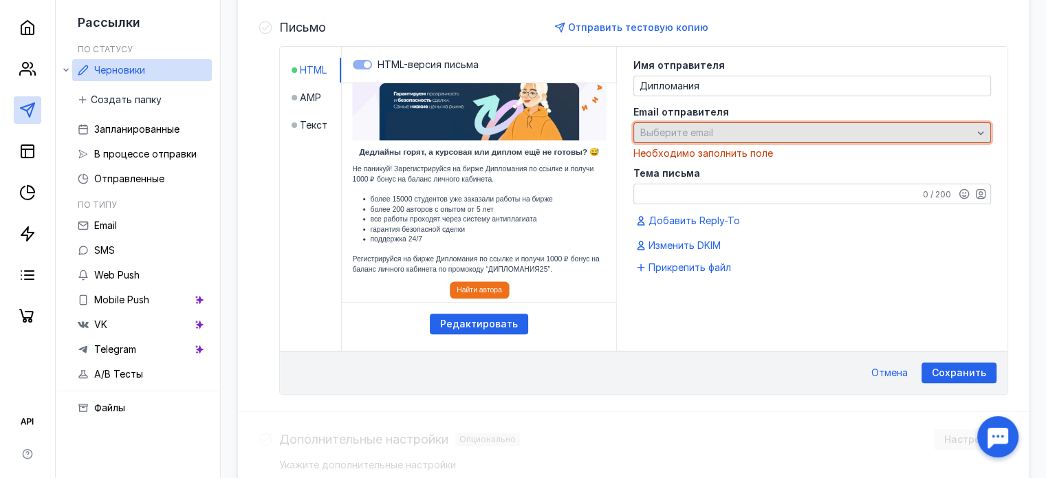
click at [740, 130] on div "Выберите email" at bounding box center [806, 133] width 339 height 12
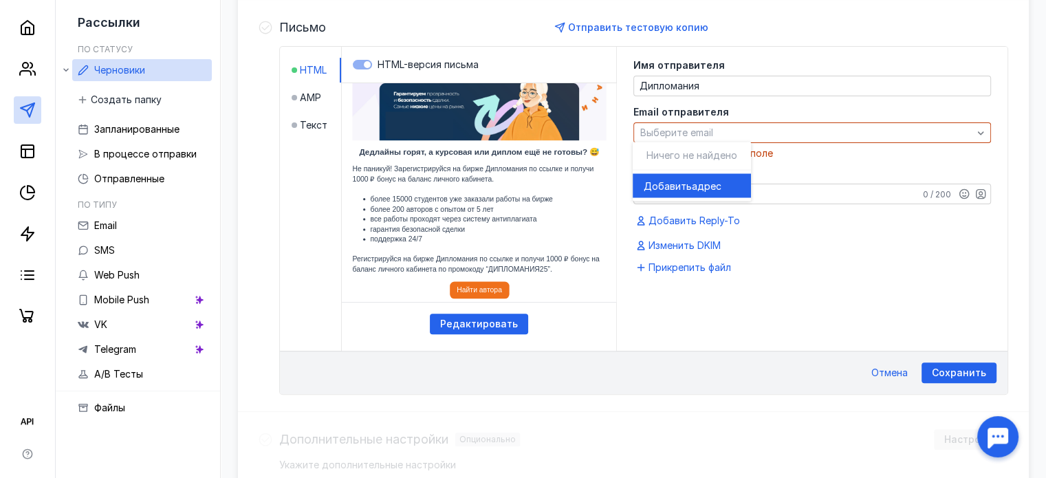
click at [696, 186] on span "адрес" at bounding box center [707, 186] width 30 height 14
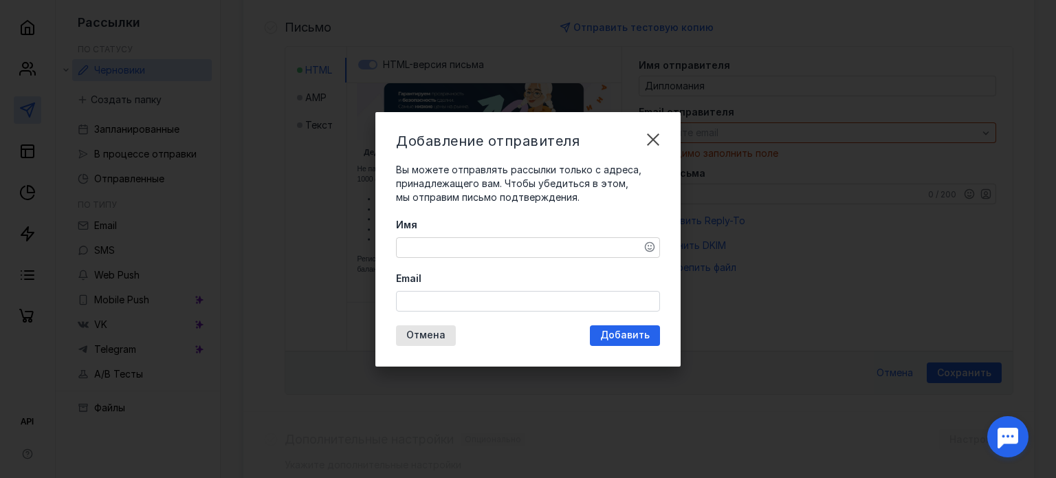
click at [505, 239] on textarea "Имя" at bounding box center [528, 247] width 263 height 19
type textarea "Дипломания"
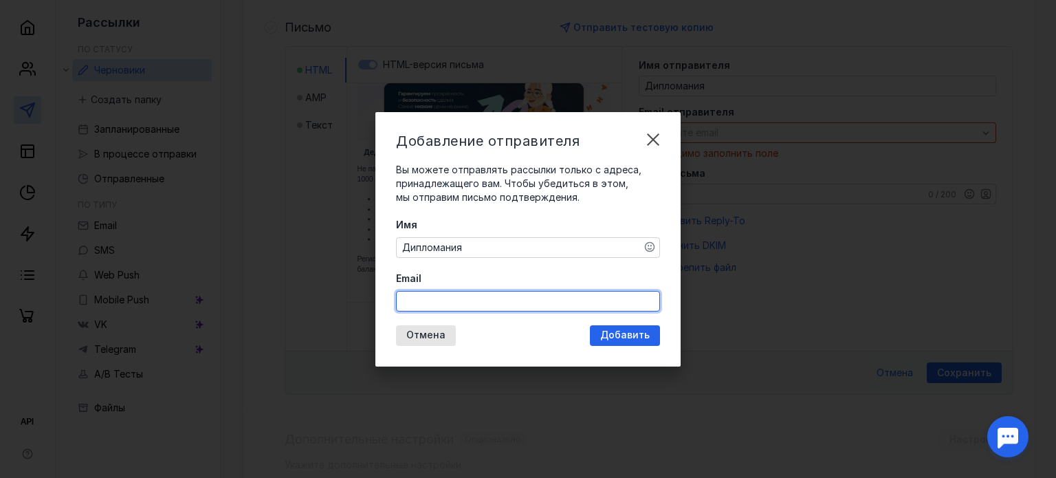
click at [467, 306] on input "Email" at bounding box center [528, 300] width 263 height 19
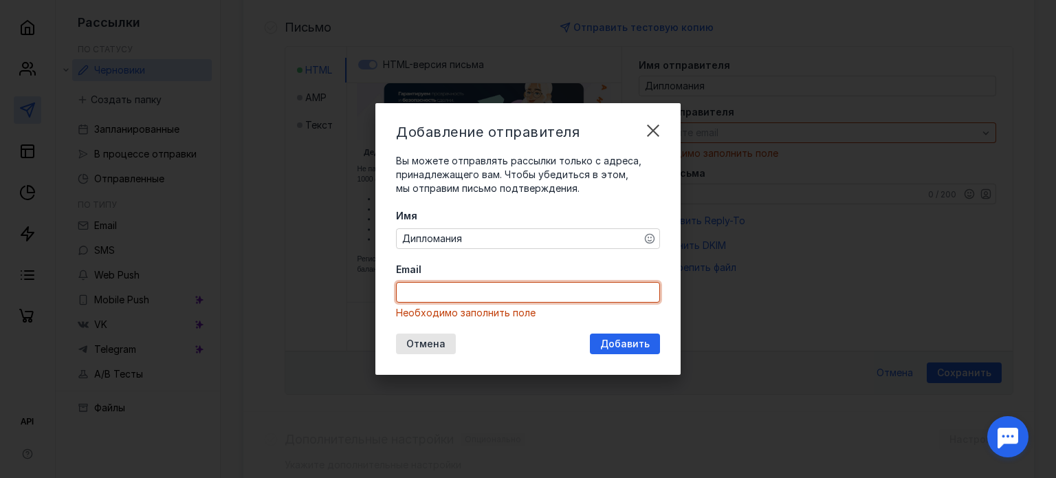
paste input "[EMAIL_ADDRESS][DOMAIN_NAME]"
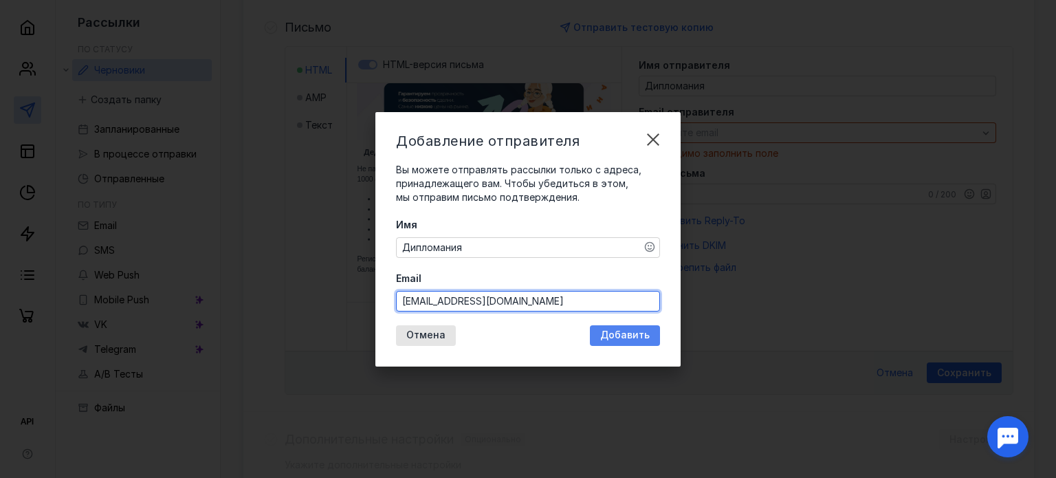
type input "[EMAIL_ADDRESS][DOMAIN_NAME]"
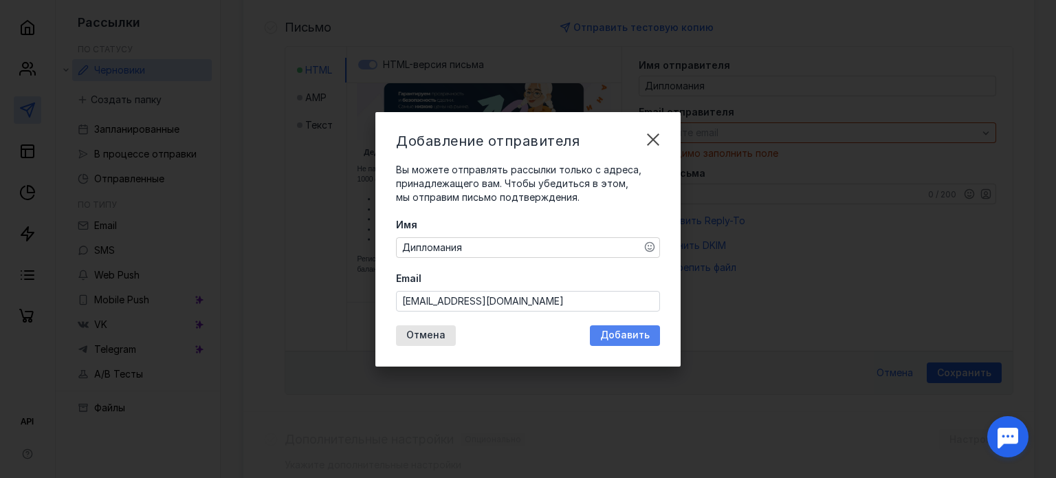
click at [638, 339] on span "Добавить" at bounding box center [624, 335] width 49 height 12
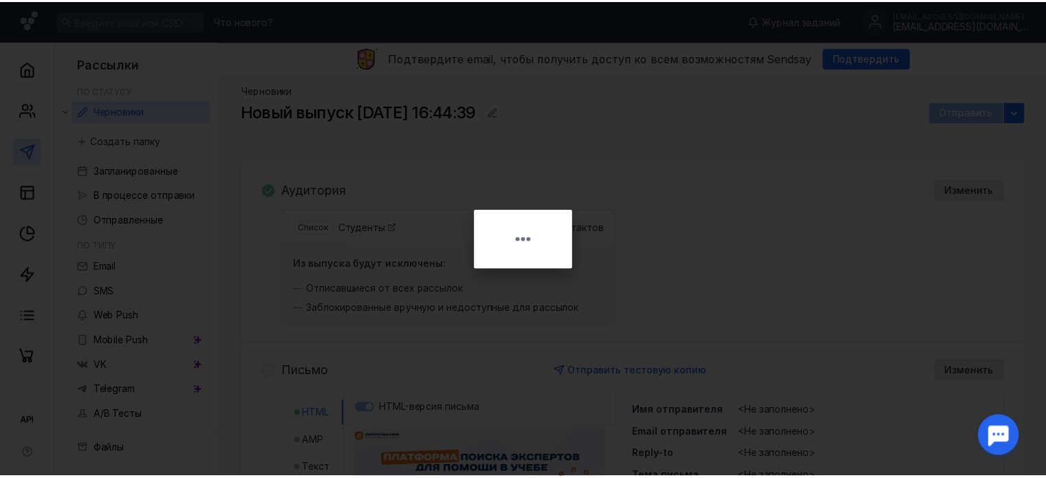
scroll to position [0, 0]
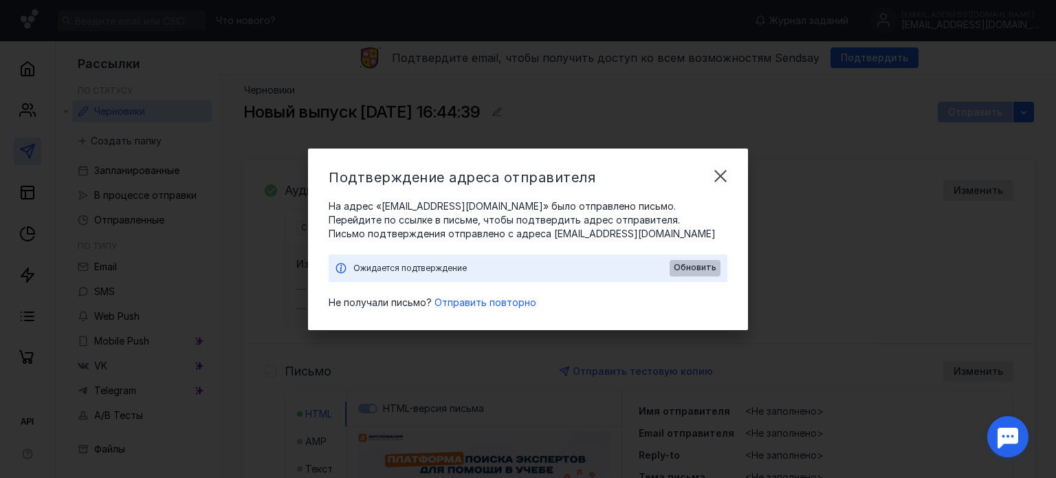
click at [711, 274] on div "Обновить" at bounding box center [695, 268] width 51 height 16
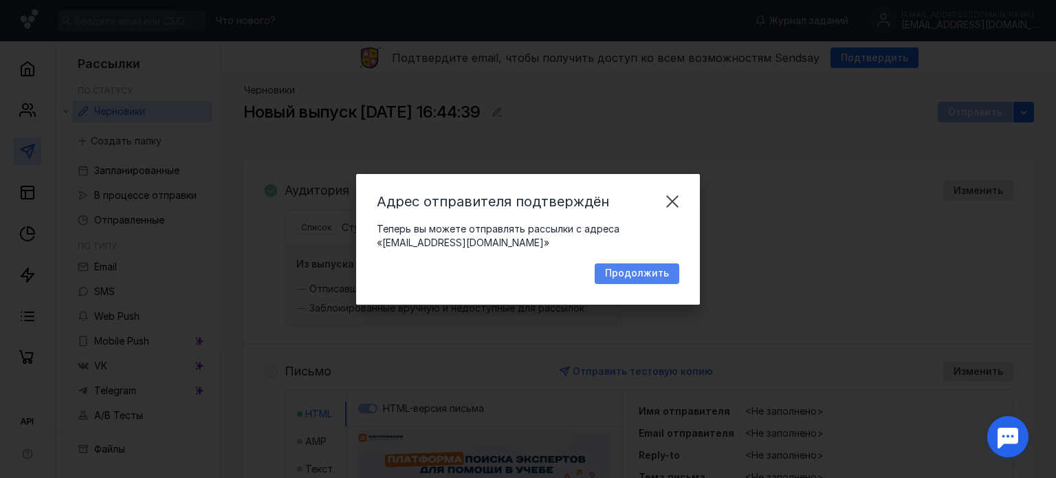
click at [648, 273] on span "Продолжить" at bounding box center [637, 273] width 64 height 12
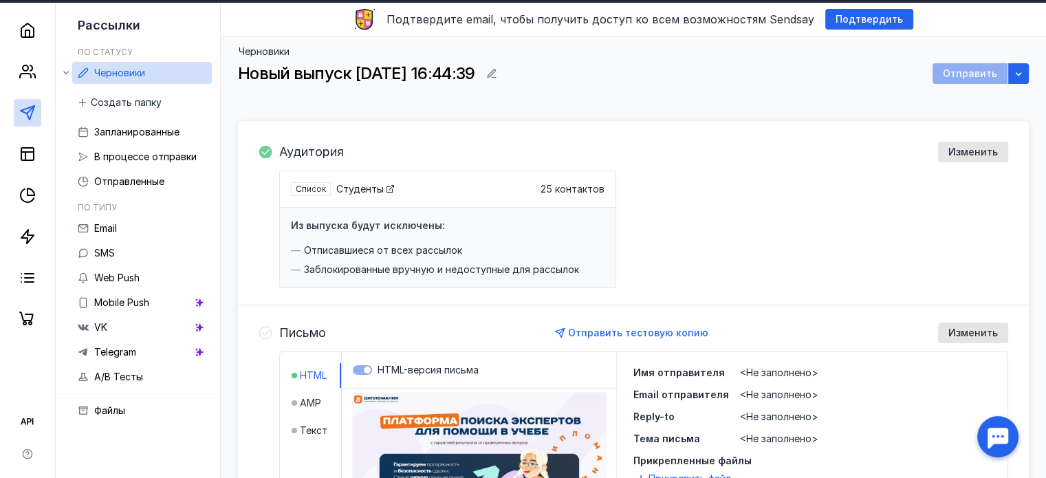
scroll to position [69, 0]
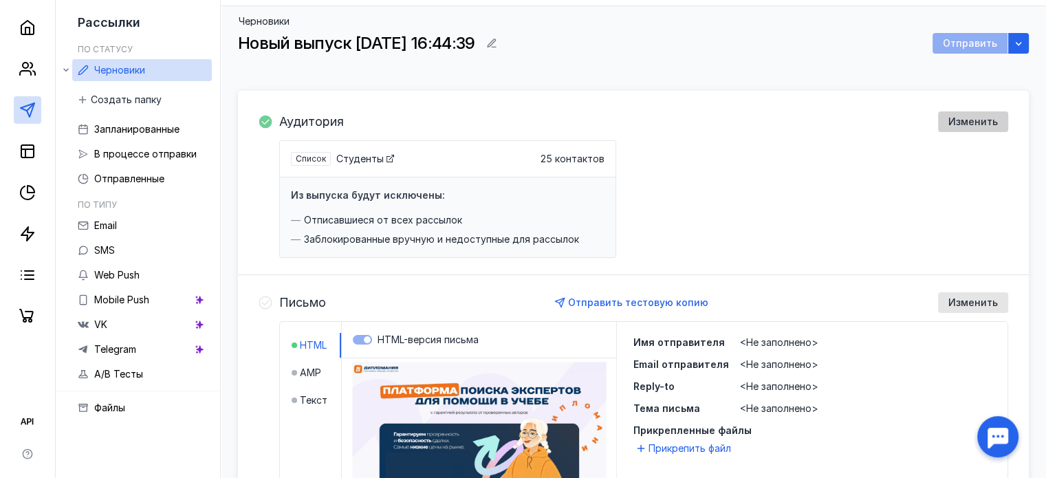
click at [972, 118] on span "Изменить" at bounding box center [972, 122] width 49 height 12
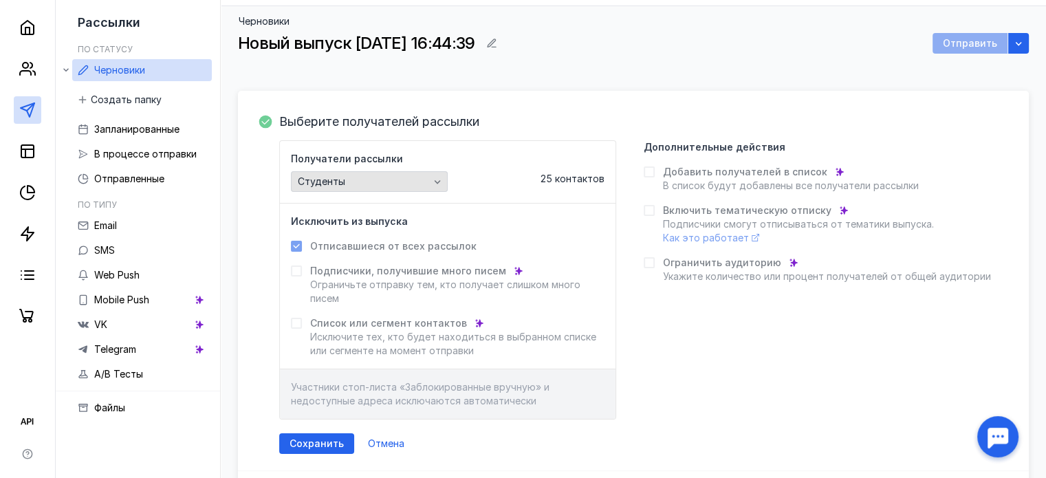
click at [402, 184] on div "Студенты" at bounding box center [363, 182] width 138 height 12
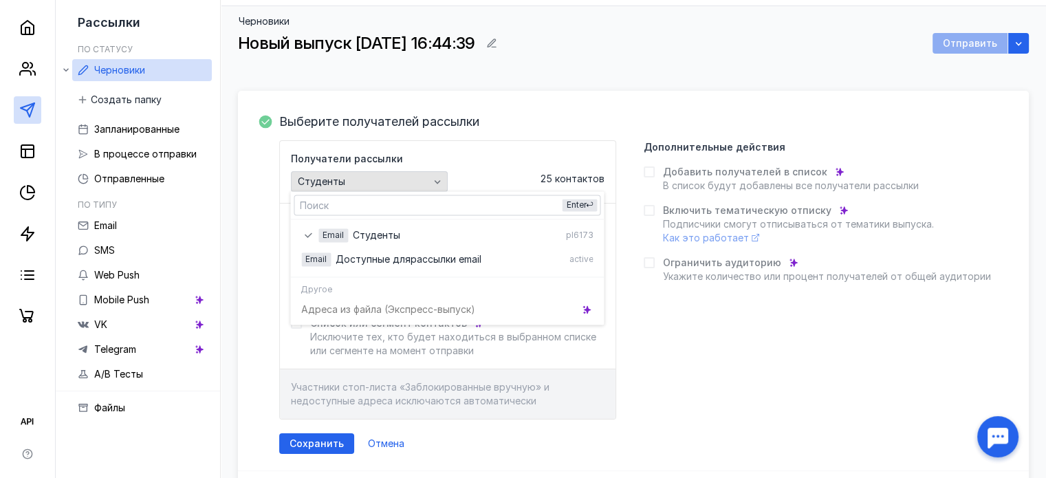
click at [415, 180] on div "Студенты" at bounding box center [363, 182] width 138 height 12
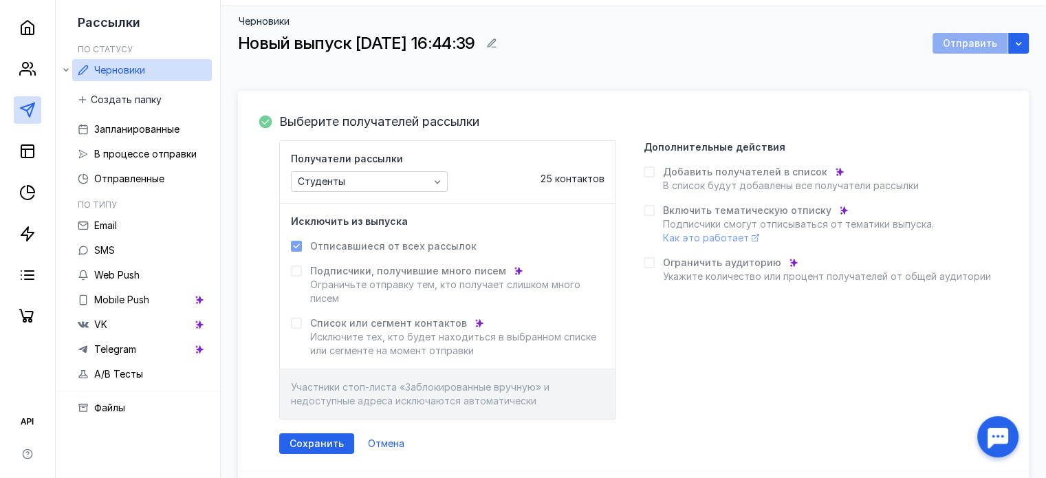
scroll to position [0, 0]
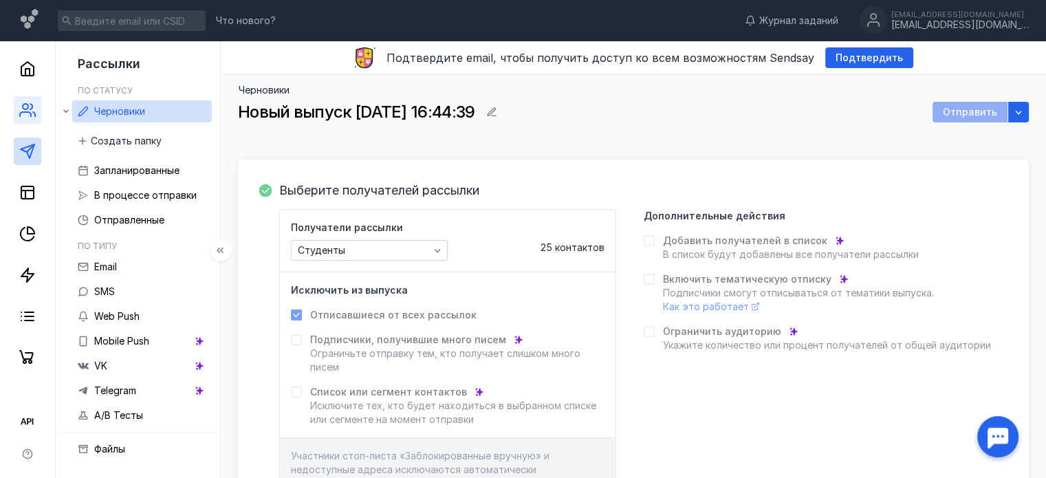
click at [27, 109] on icon at bounding box center [27, 110] width 16 height 16
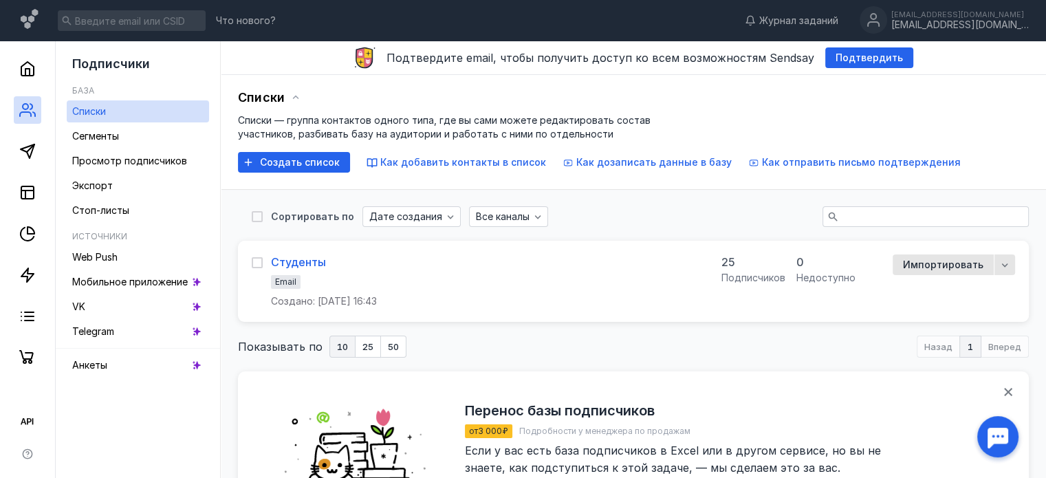
click at [307, 263] on div "Студенты" at bounding box center [298, 262] width 55 height 14
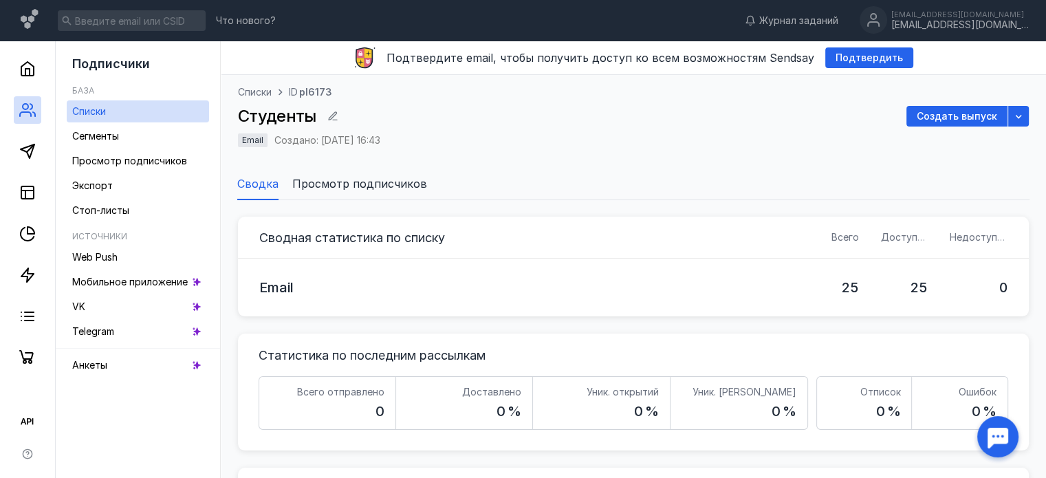
click at [383, 183] on span "Просмотр подписчиков" at bounding box center [359, 183] width 135 height 16
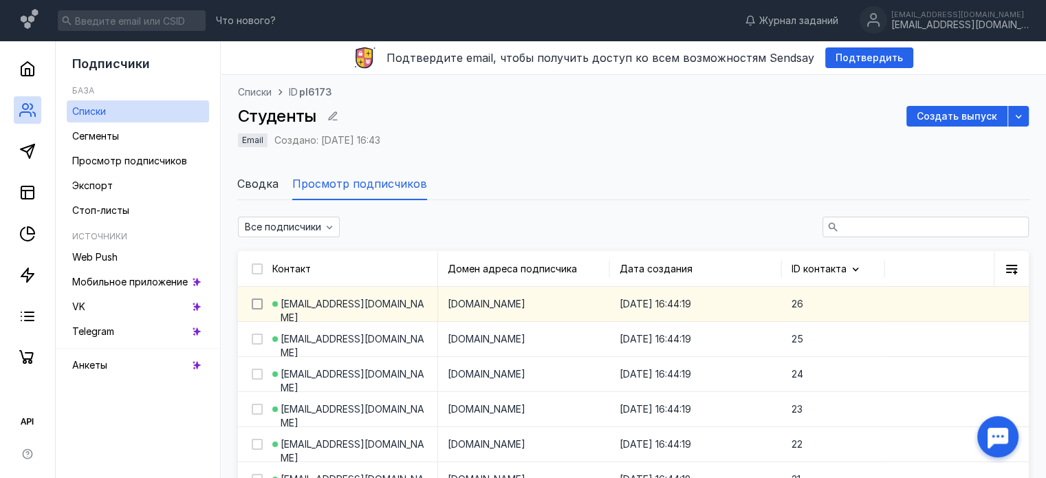
click at [254, 298] on div at bounding box center [257, 303] width 11 height 11
click at [254, 298] on input "checkbox" at bounding box center [256, 301] width 9 height 9
checkbox input "true"
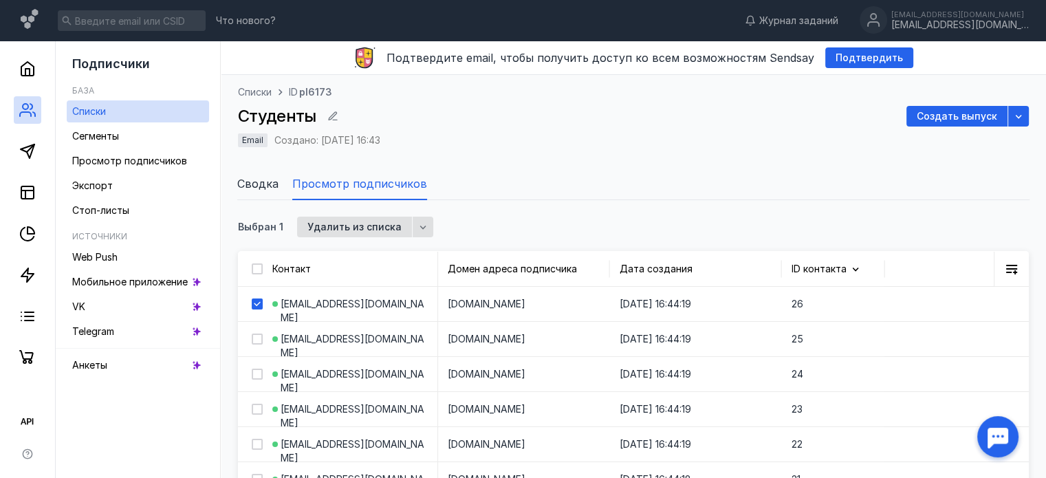
click at [261, 93] on span "Списки" at bounding box center [255, 92] width 34 height 14
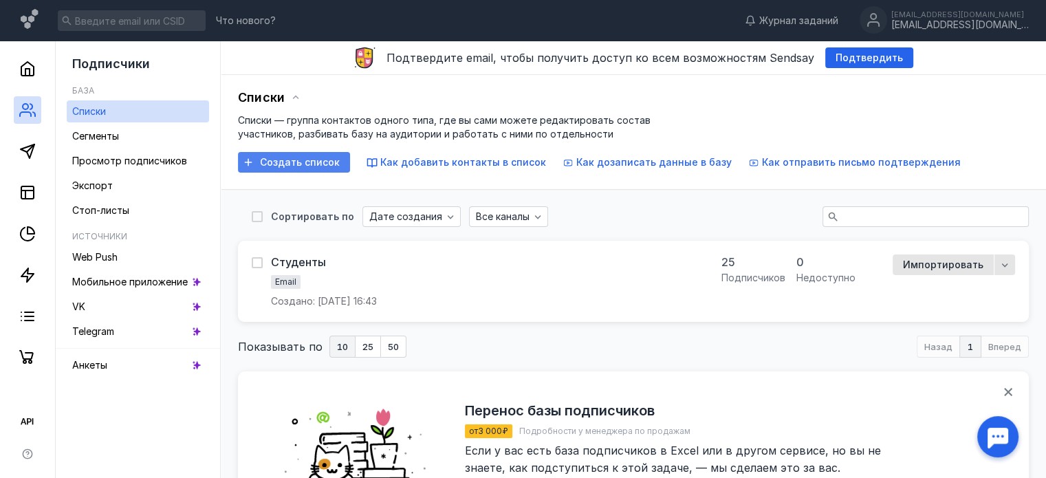
click at [305, 152] on div "Создать список" at bounding box center [294, 162] width 112 height 21
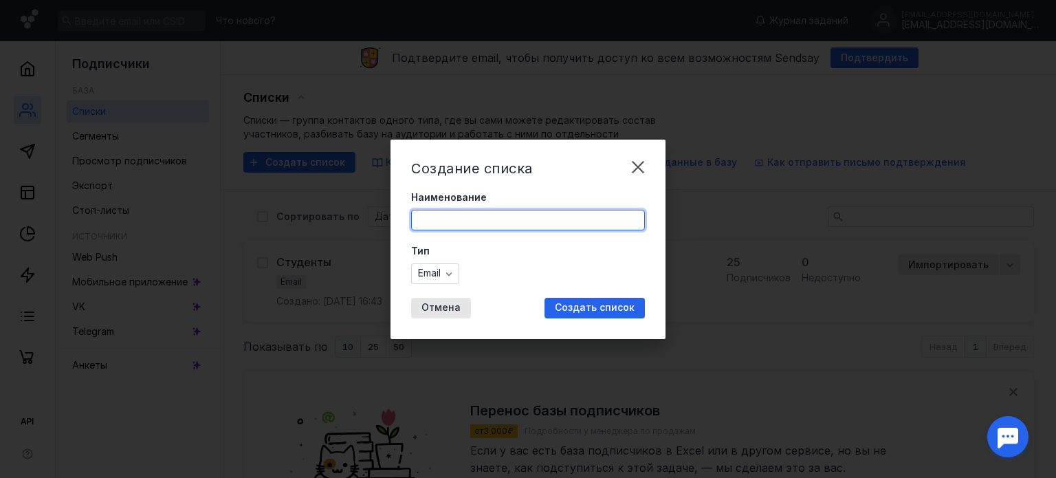
click at [462, 221] on input "Наименование" at bounding box center [528, 219] width 232 height 19
type input "[PERSON_NAME]"
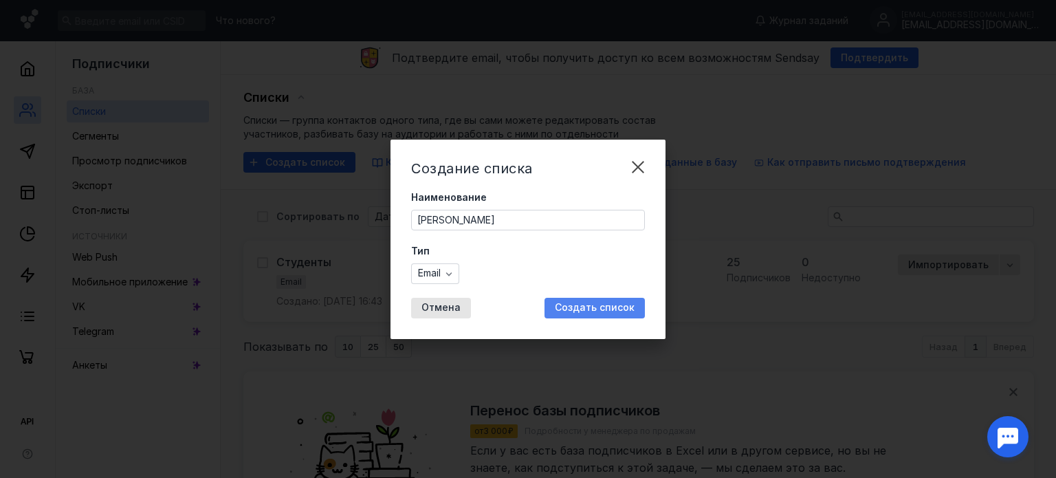
click at [585, 307] on span "Создать список" at bounding box center [595, 308] width 80 height 12
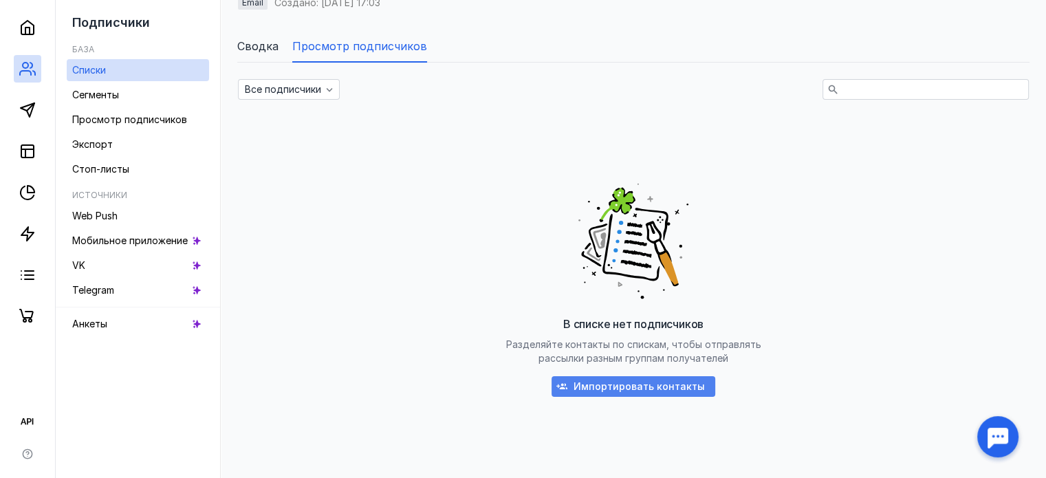
click at [617, 390] on span "Импортировать контакты" at bounding box center [638, 387] width 131 height 12
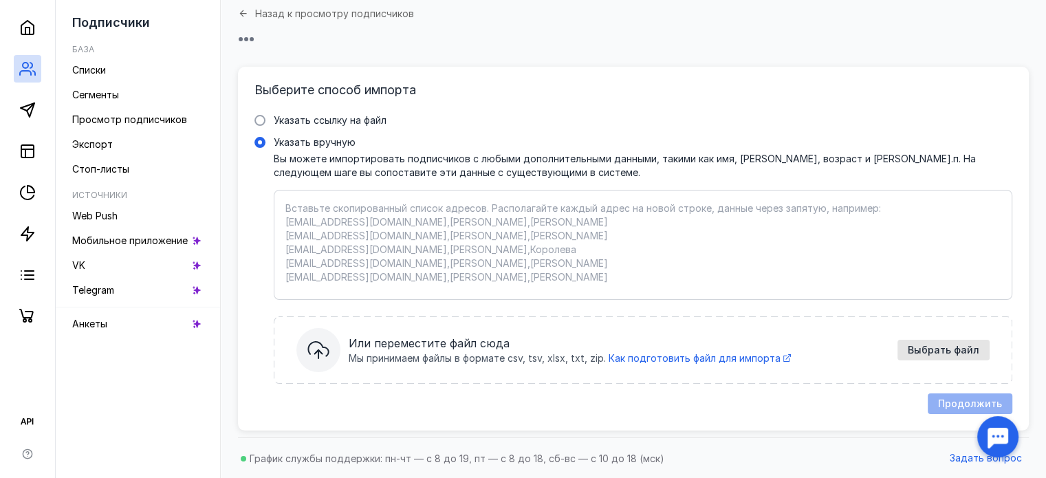
scroll to position [137, 0]
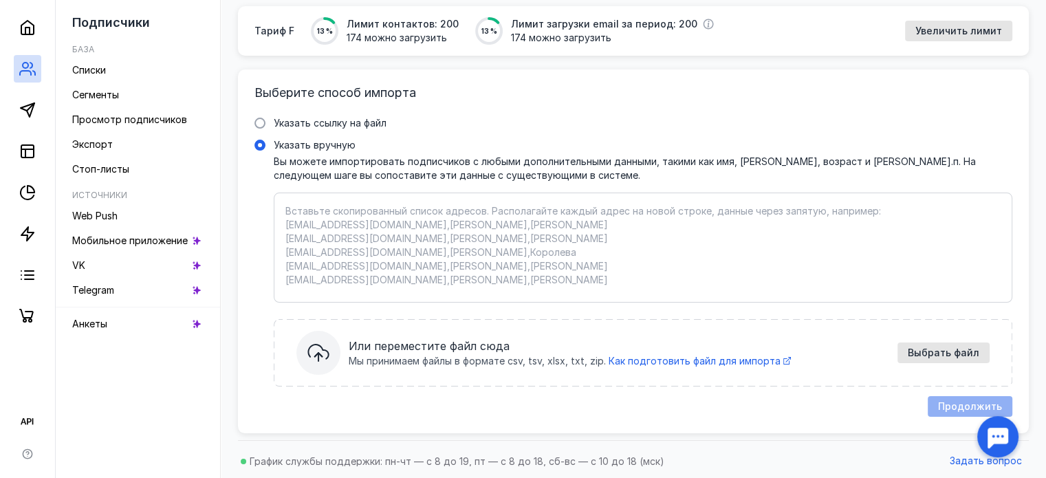
click at [369, 223] on textarea "Указать вручную Вы можете импортировать подписчиков с любыми дополнительными да…" at bounding box center [642, 247] width 715 height 87
paste textarea "[EMAIL_ADDRESS][DOMAIN_NAME]"
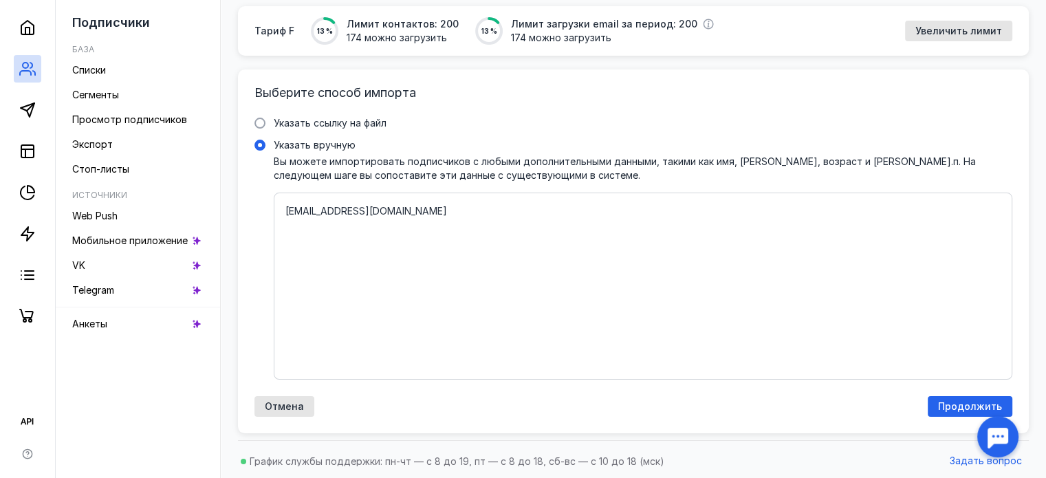
paste textarea "[EMAIL_ADDRESS][DOMAIN_NAME]"
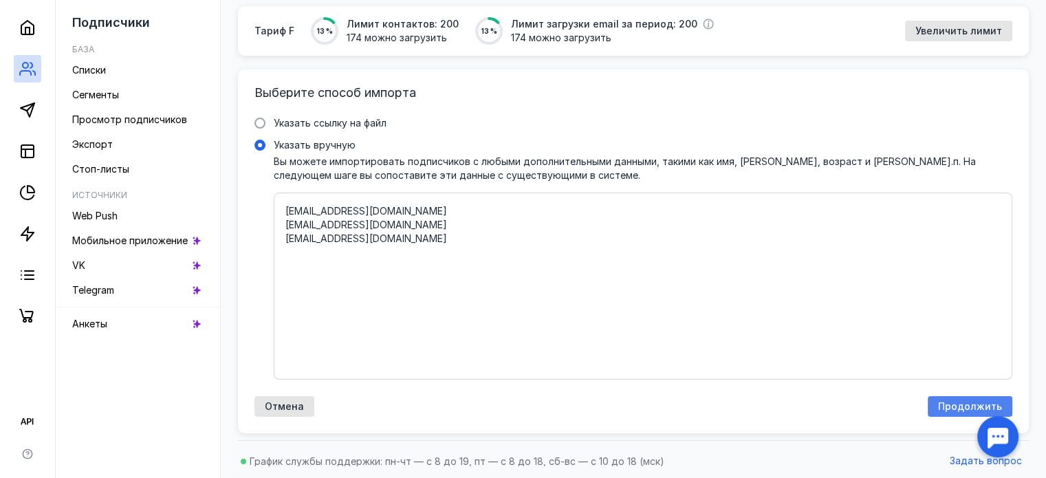
type textarea "[EMAIL_ADDRESS][DOMAIN_NAME] [EMAIL_ADDRESS][DOMAIN_NAME] [EMAIL_ADDRESS][DOMAI…"
click at [944, 401] on span "Продолжить" at bounding box center [970, 407] width 64 height 12
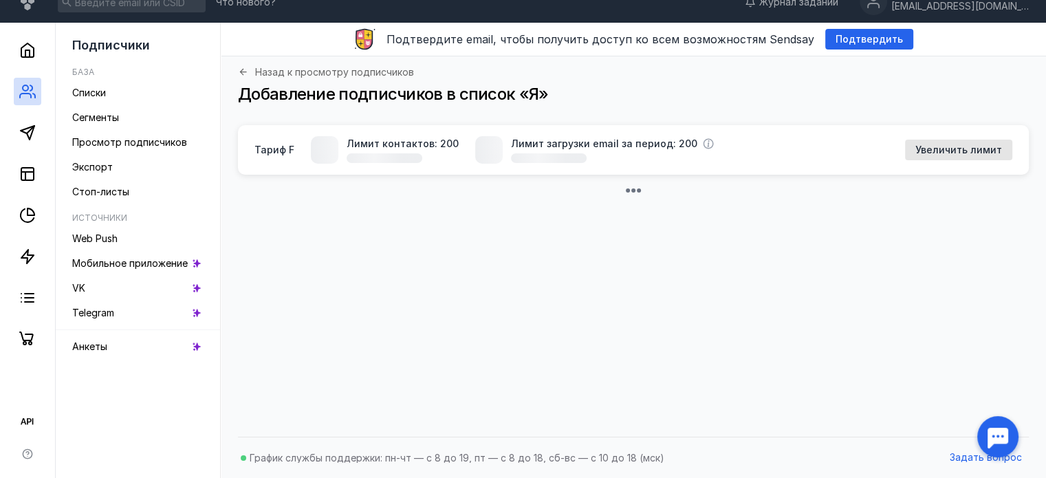
scroll to position [55, 0]
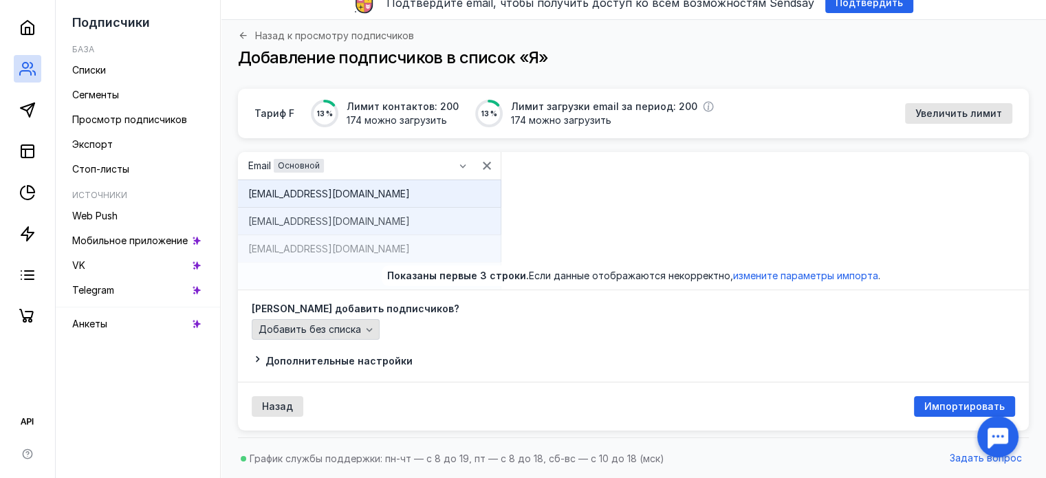
click at [366, 327] on icon "button" at bounding box center [369, 329] width 11 height 11
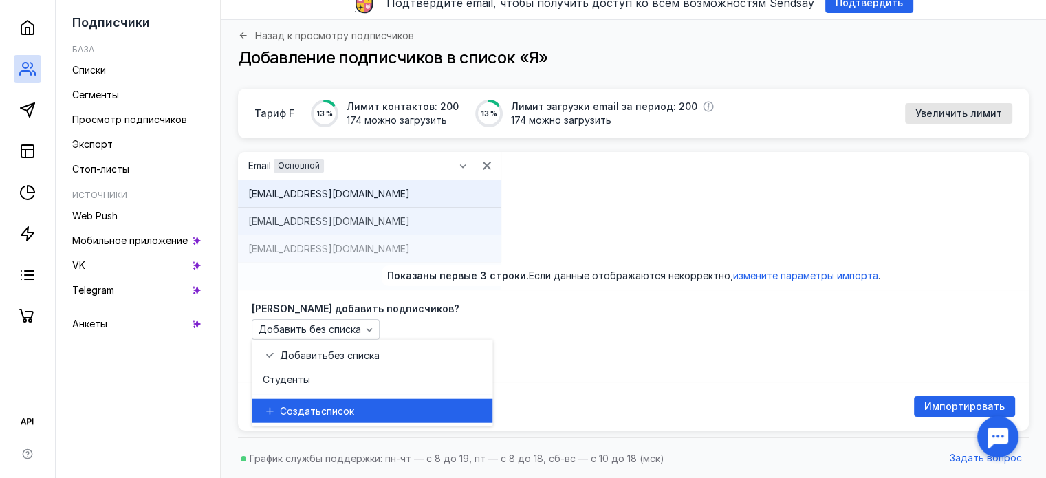
click at [335, 412] on span "список" at bounding box center [337, 411] width 33 height 14
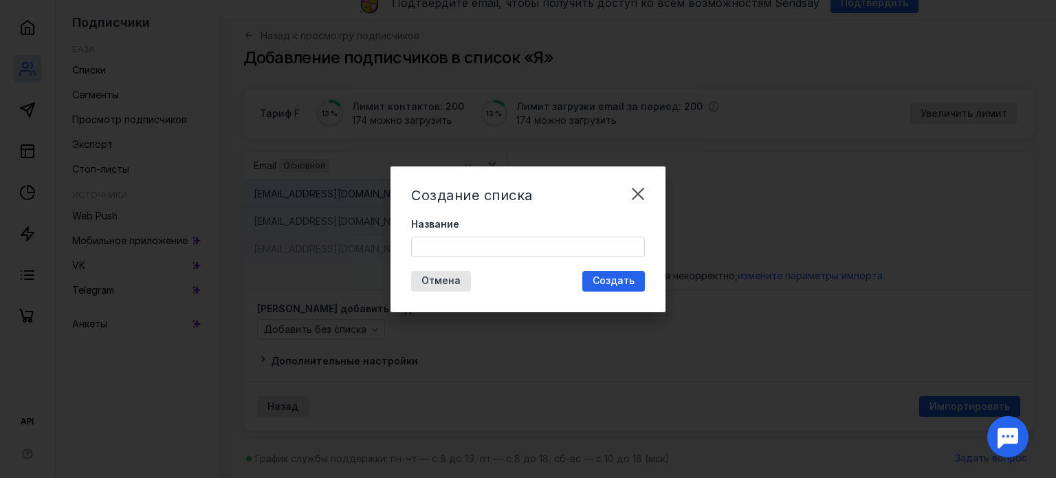
click at [437, 243] on input "Название" at bounding box center [528, 246] width 232 height 19
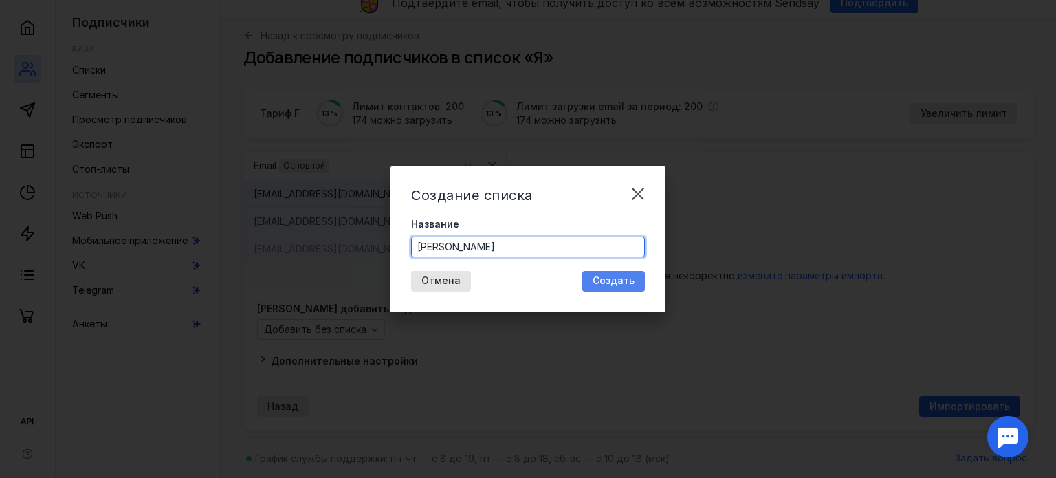
type input "[PERSON_NAME]"
click at [624, 281] on span "Создать" at bounding box center [614, 281] width 42 height 12
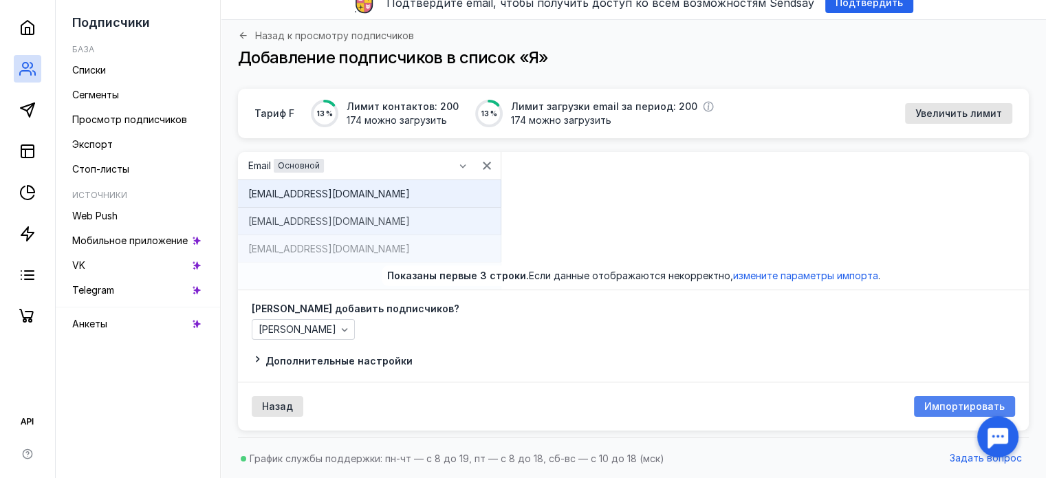
click at [937, 403] on span "Импортировать" at bounding box center [964, 407] width 80 height 12
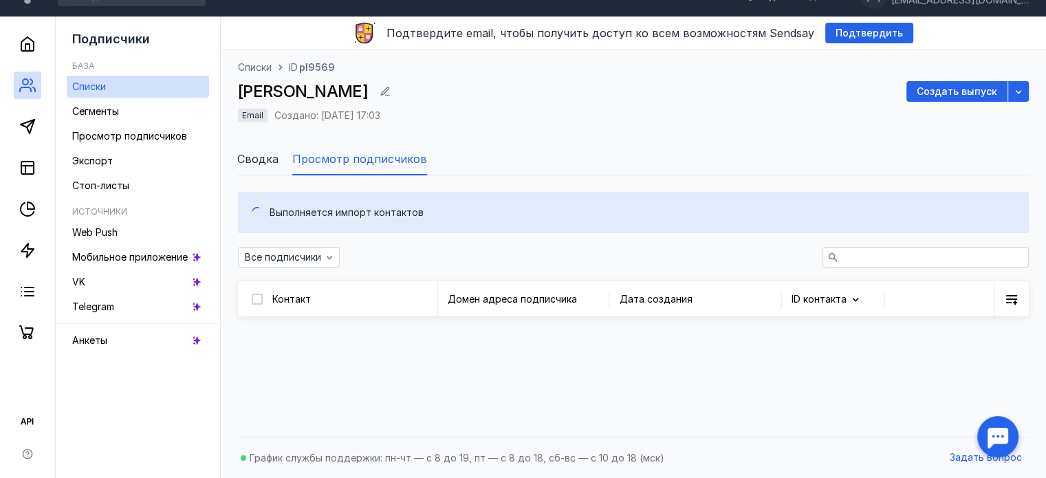
scroll to position [55, 0]
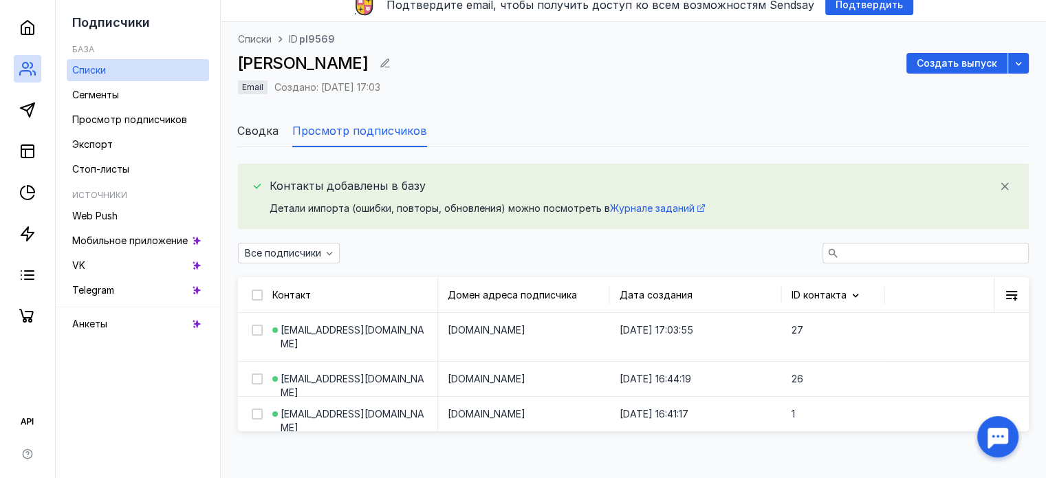
scroll to position [111, 0]
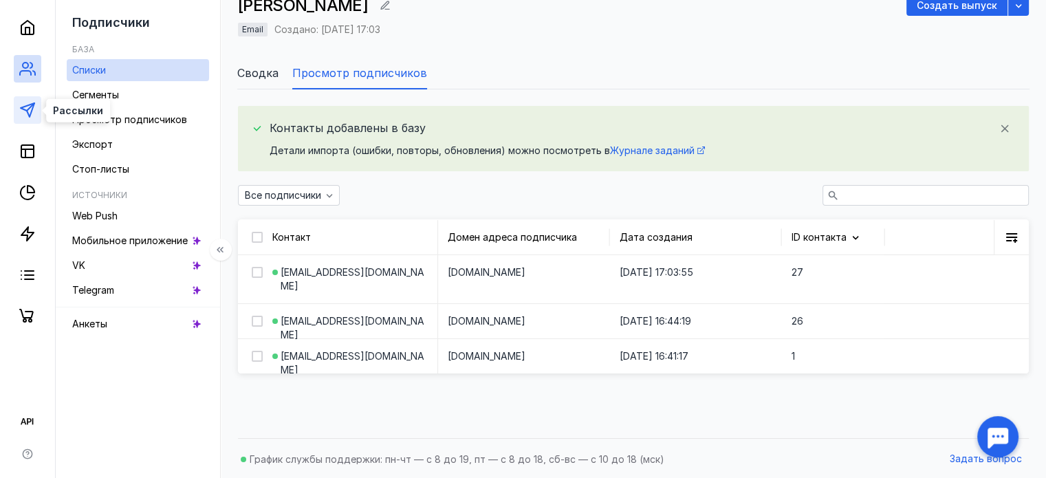
click at [25, 112] on icon at bounding box center [27, 110] width 16 height 16
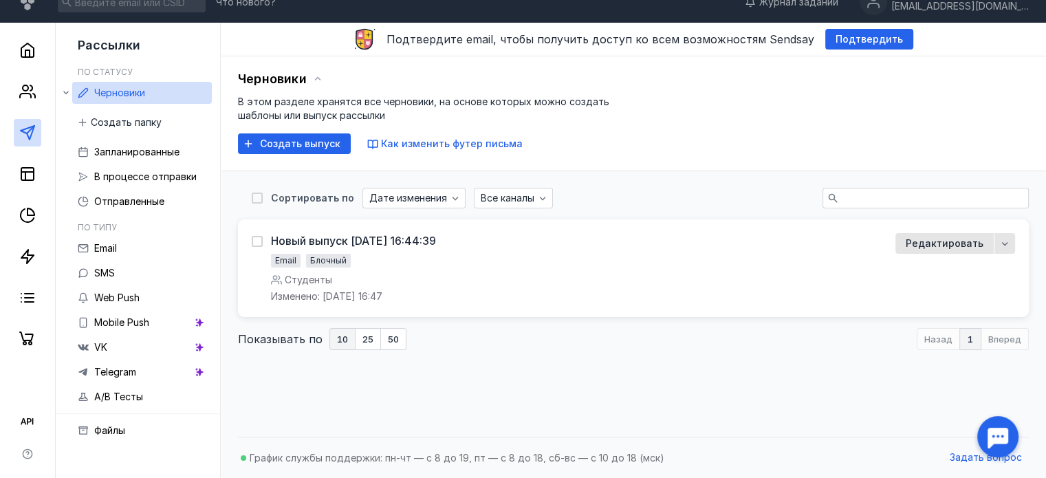
scroll to position [19, 0]
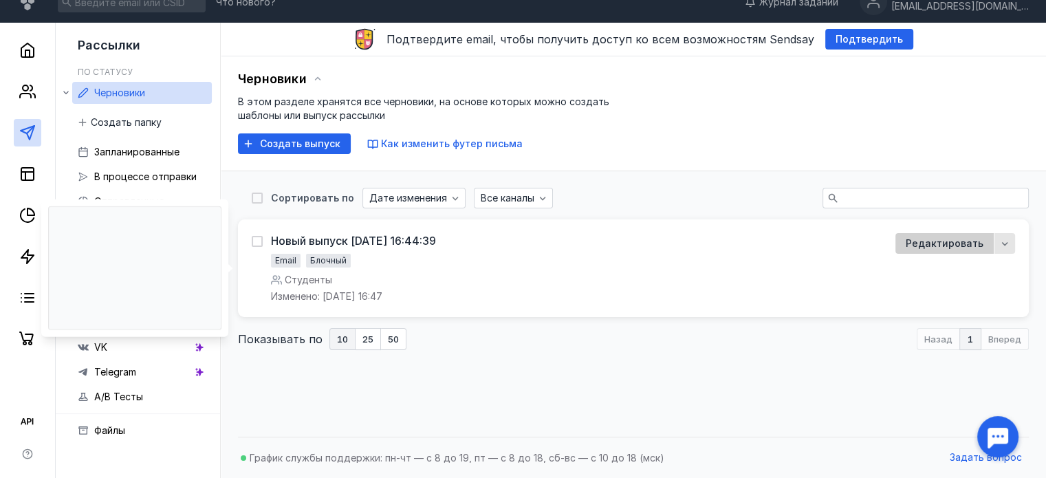
click at [980, 245] on span "Редактировать" at bounding box center [944, 243] width 78 height 14
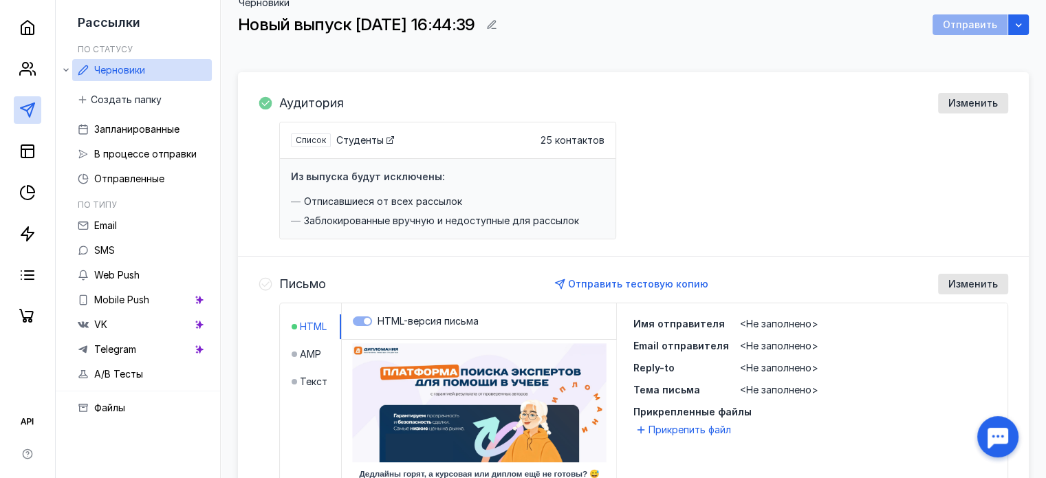
scroll to position [19, 0]
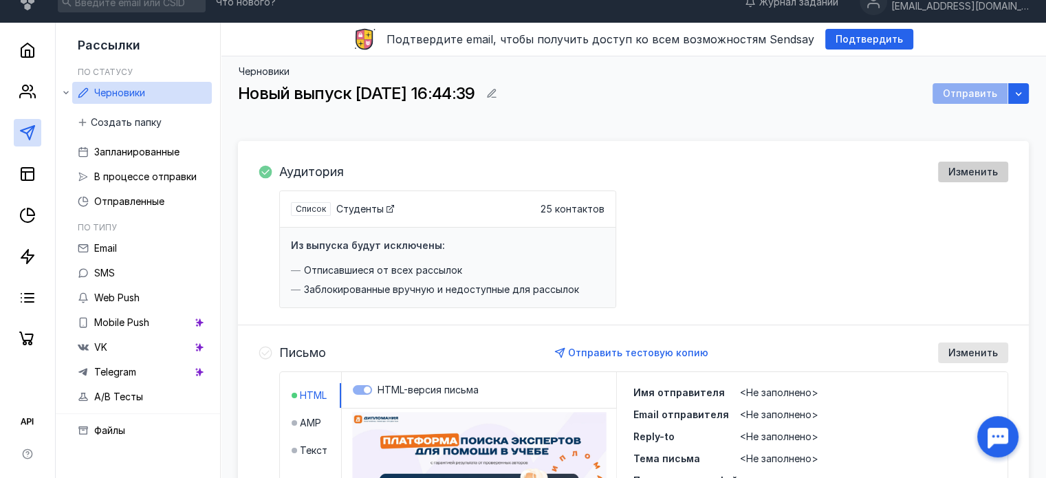
click at [962, 167] on span "Изменить" at bounding box center [972, 172] width 49 height 12
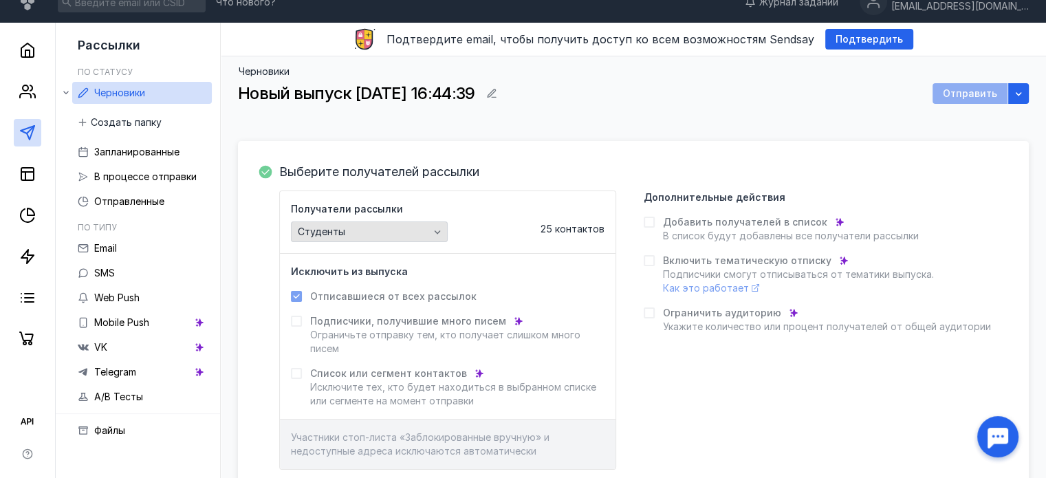
click at [397, 230] on div "Студенты" at bounding box center [363, 232] width 138 height 12
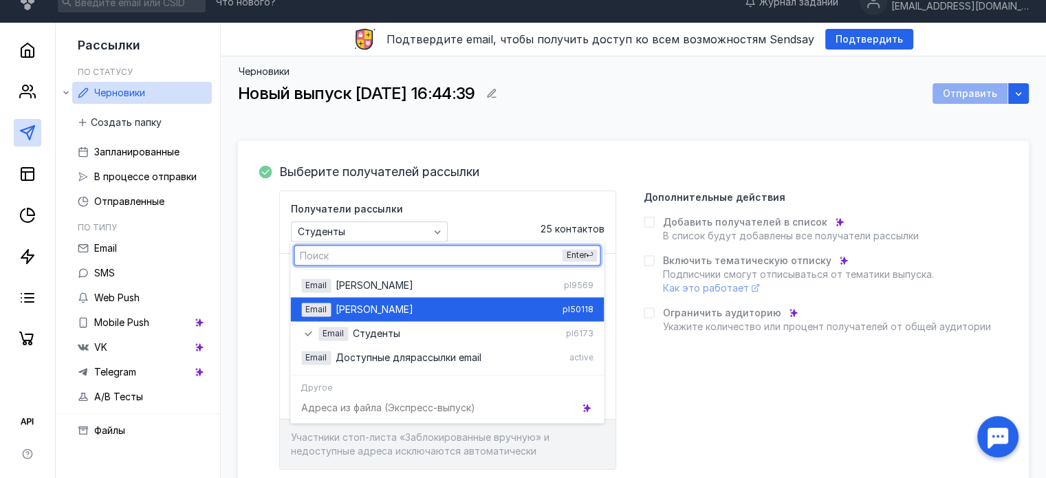
click at [378, 310] on div "[PERSON_NAME]" at bounding box center [445, 309] width 221 height 14
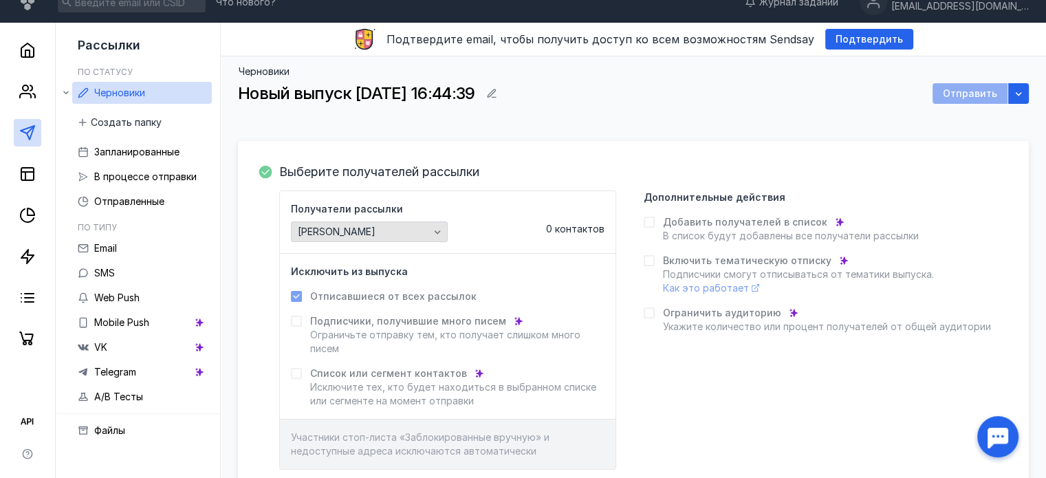
click at [410, 228] on div "[PERSON_NAME]" at bounding box center [363, 232] width 138 height 12
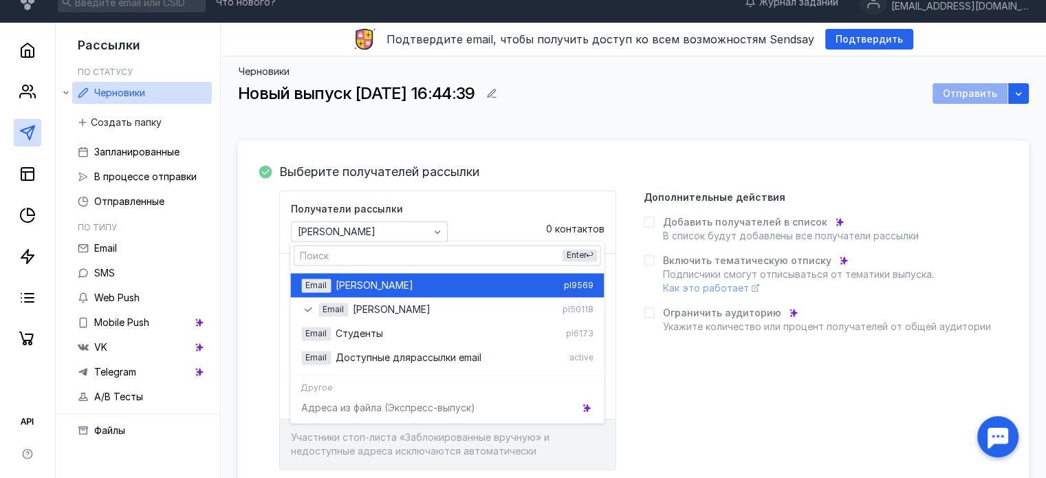
click at [392, 283] on div "[PERSON_NAME]" at bounding box center [446, 285] width 222 height 14
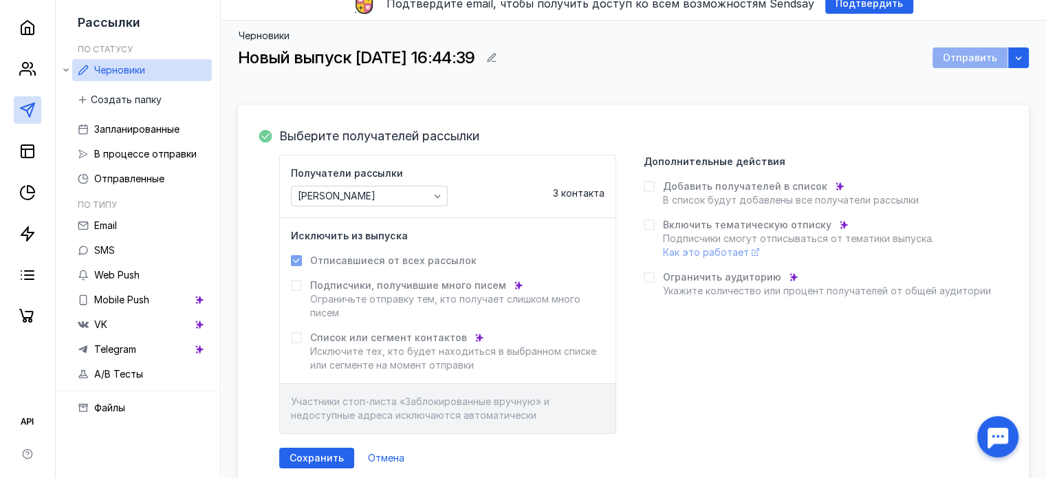
scroll to position [87, 0]
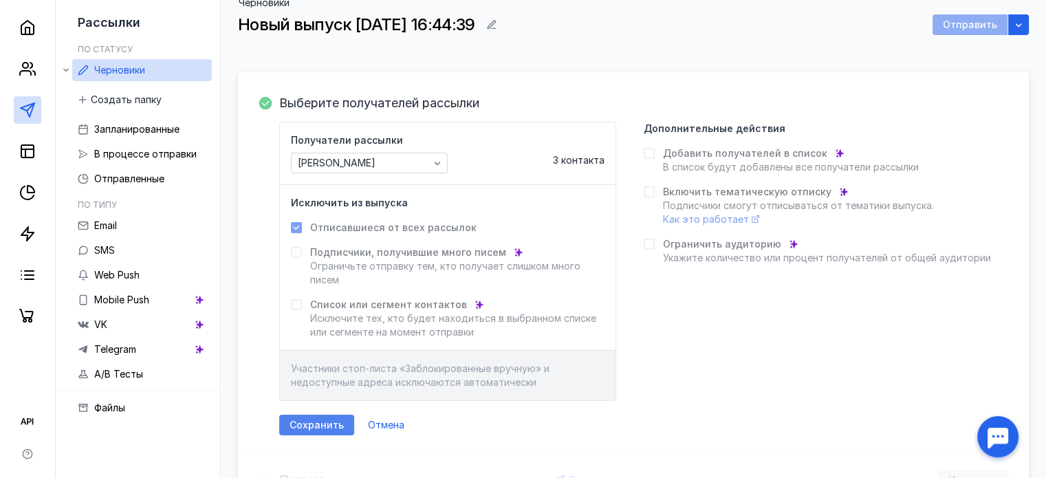
click at [300, 423] on span "Сохранить" at bounding box center [316, 425] width 54 height 12
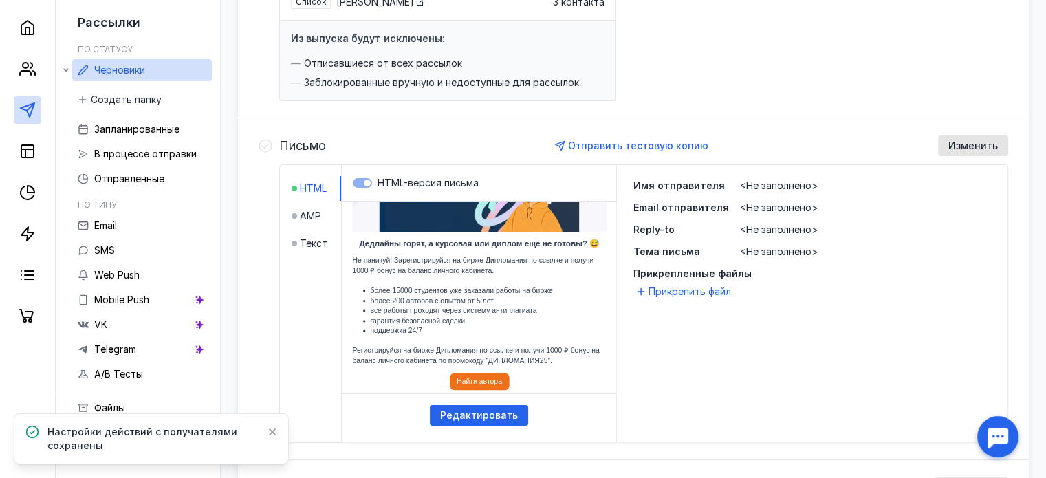
scroll to position [220, 0]
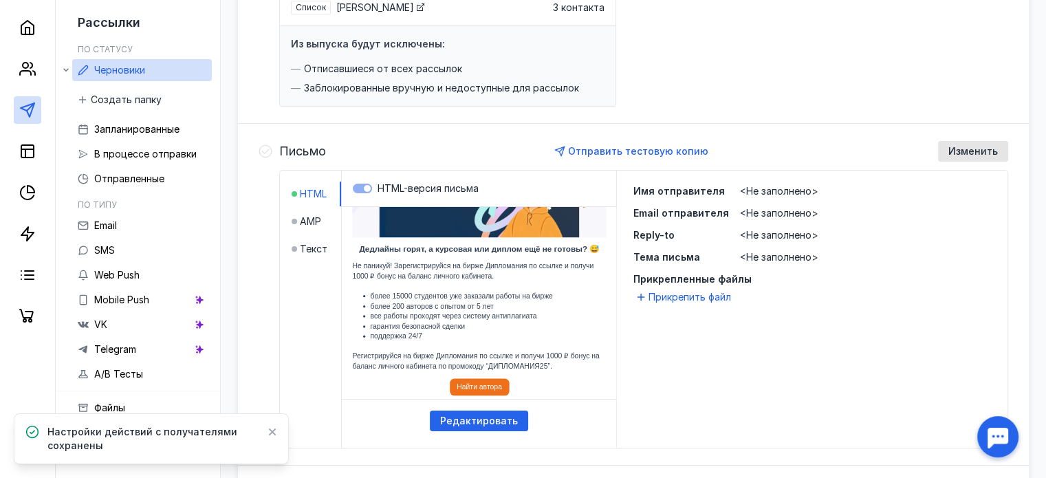
click at [949, 146] on div "Изменить" at bounding box center [972, 152] width 63 height 12
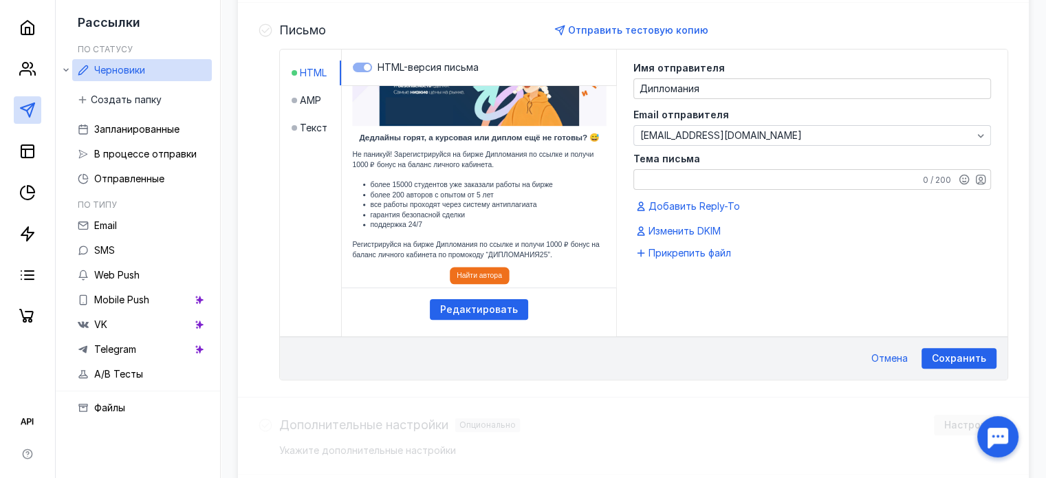
scroll to position [342, 0]
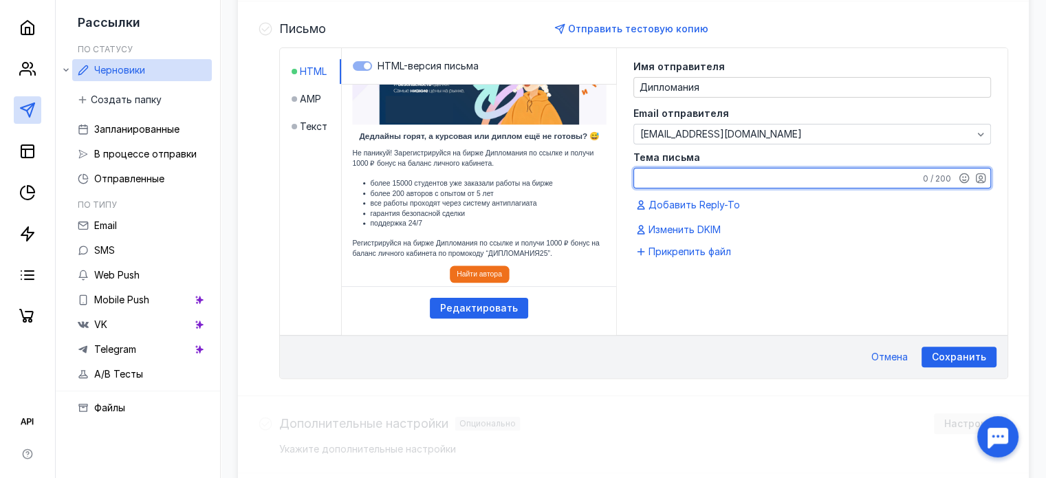
click at [708, 179] on textarea "Тема письма" at bounding box center [812, 177] width 356 height 19
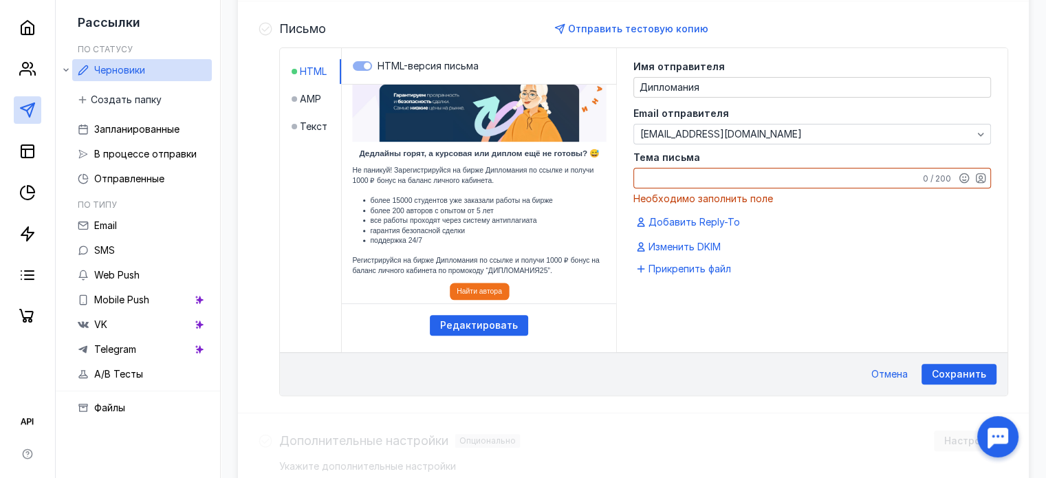
scroll to position [65, 0]
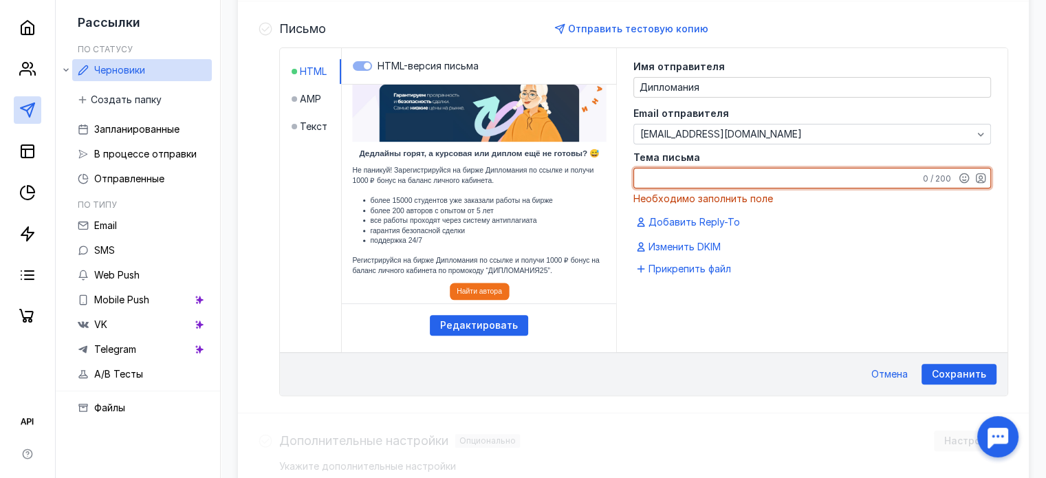
paste textarea "Дедлайны горят, а курсовая или диплом ещё не готовы?"
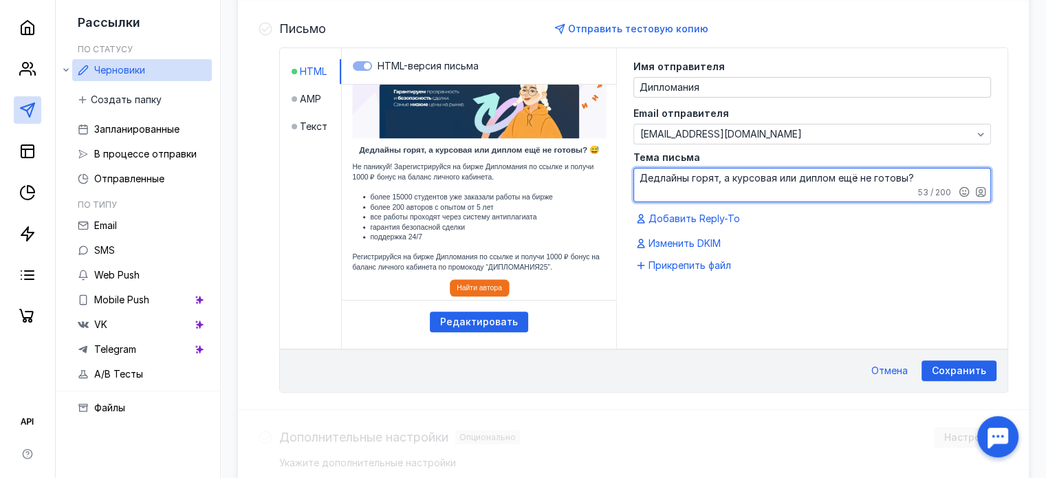
click at [724, 196] on textarea "Дедлайны горят, а курсовая или диплом ещё не готовы?" at bounding box center [812, 184] width 356 height 33
type textarea "Дедлайны горят, а курсовая или диплом ещё не готовы?"
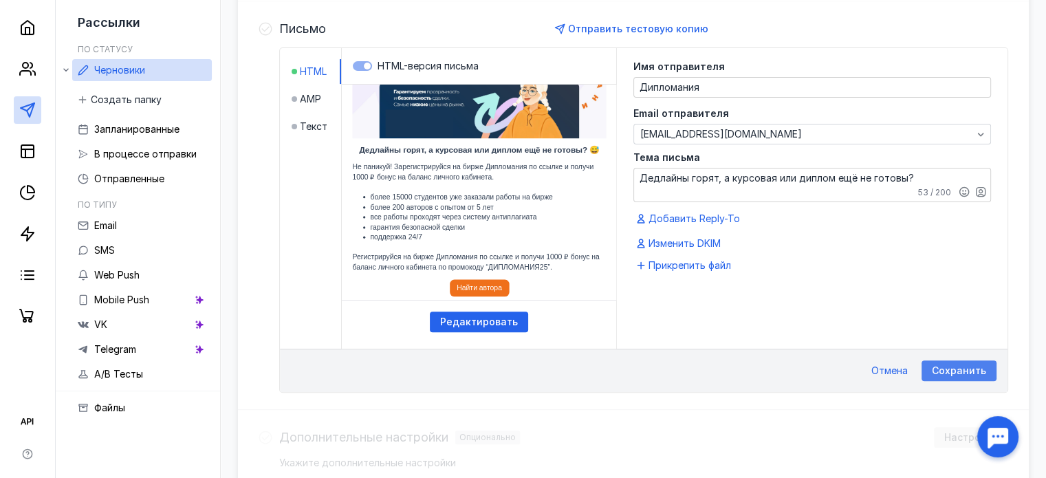
click at [950, 368] on span "Сохранить" at bounding box center [958, 371] width 54 height 12
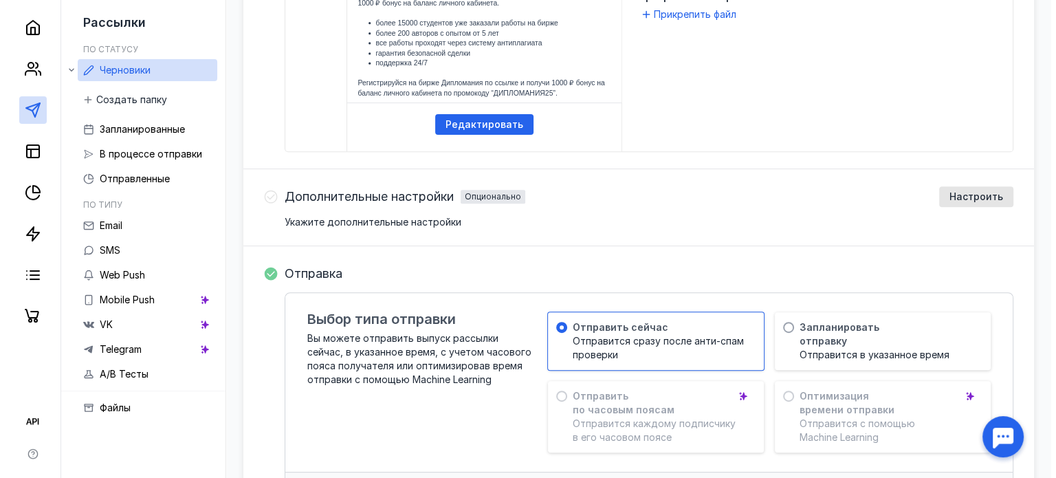
scroll to position [637, 0]
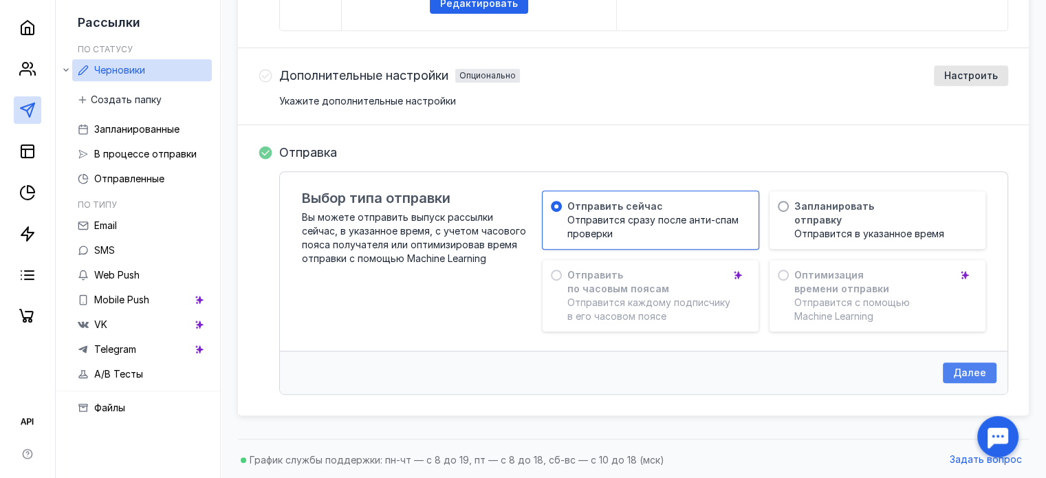
click at [965, 369] on span "Далее" at bounding box center [969, 373] width 33 height 12
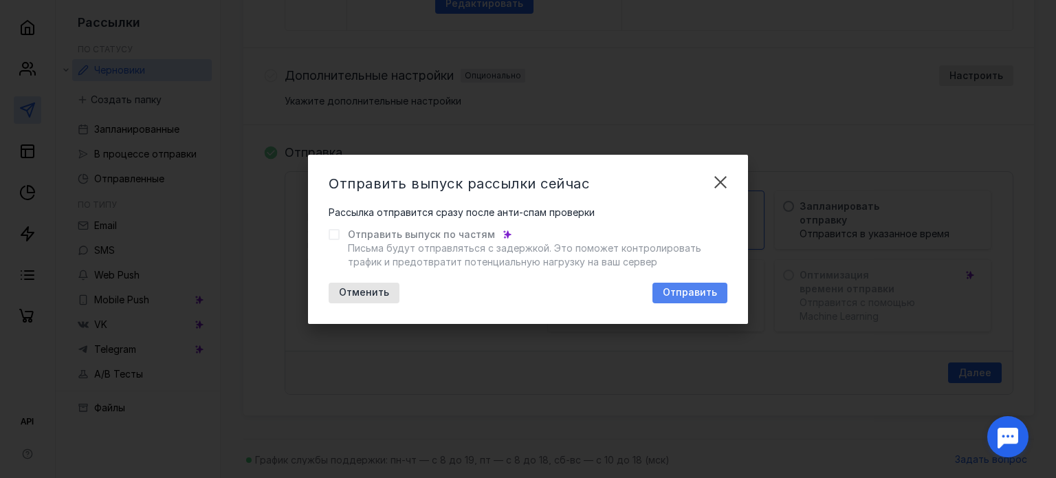
click at [694, 288] on span "Отправить" at bounding box center [690, 293] width 54 height 12
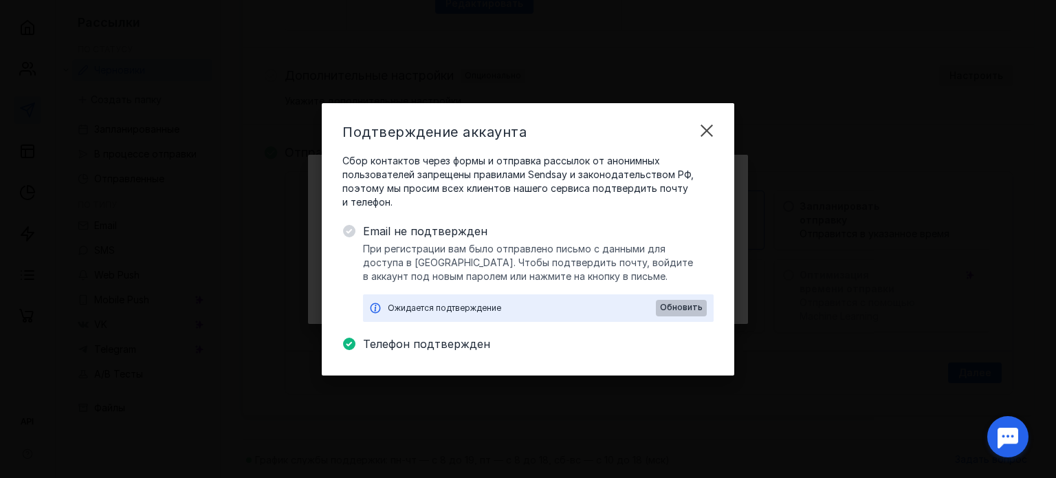
click at [682, 307] on span "Обновить" at bounding box center [681, 307] width 43 height 10
click at [682, 305] on span "Обновить" at bounding box center [681, 307] width 43 height 10
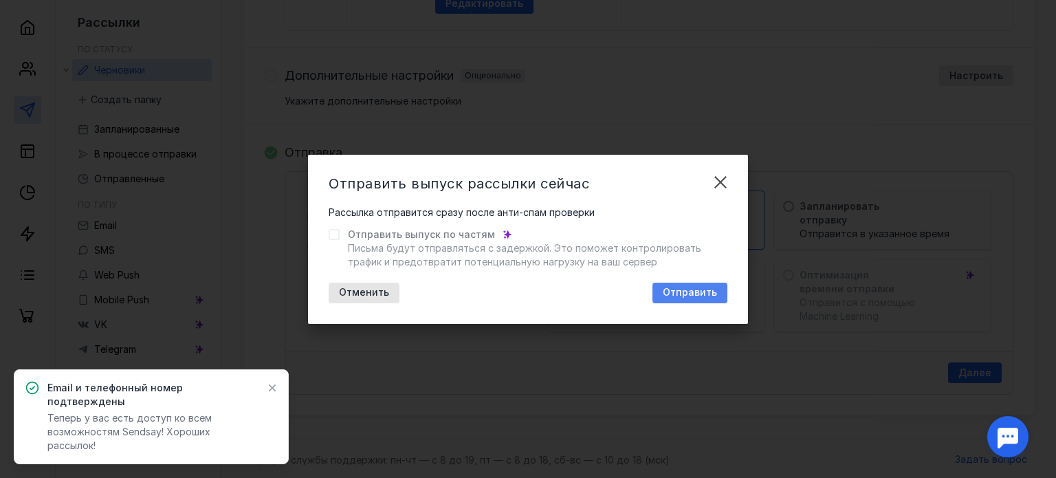
click at [693, 291] on span "Отправить" at bounding box center [690, 293] width 54 height 12
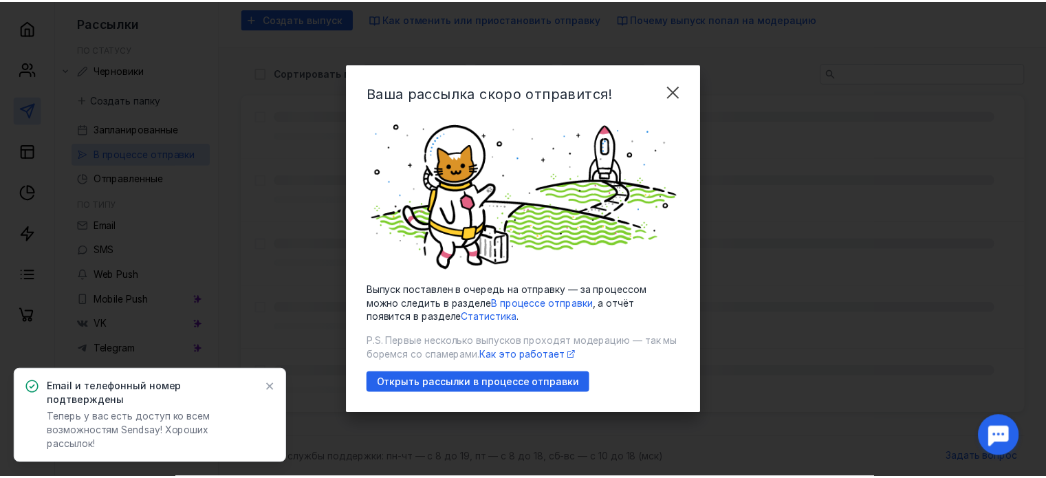
scroll to position [19, 0]
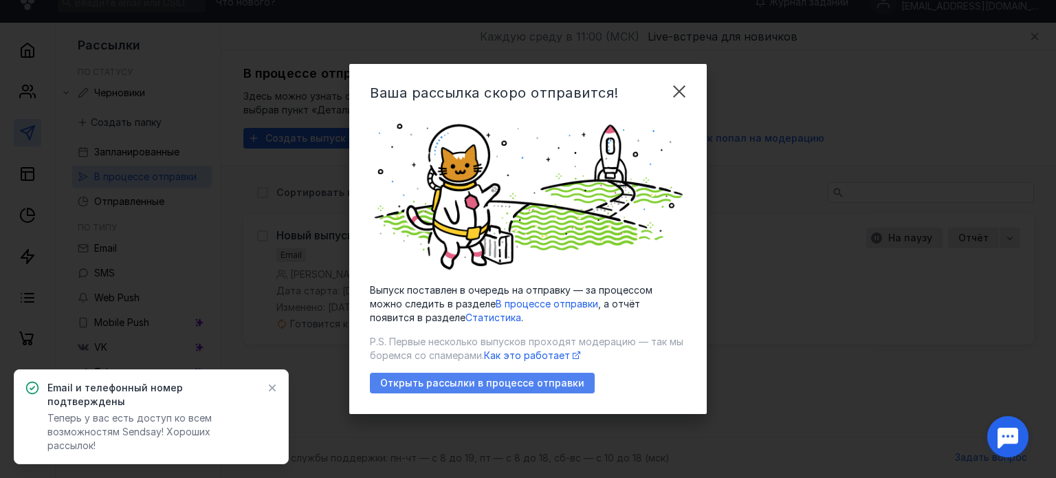
click at [533, 384] on span "Открыть рассылки в процессе отправки" at bounding box center [482, 383] width 204 height 12
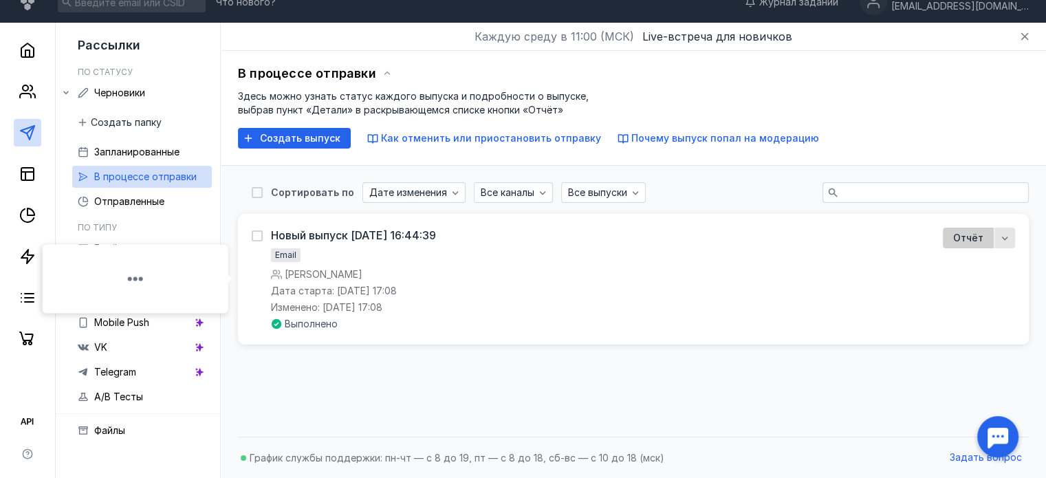
click at [965, 239] on span "Отчёт" at bounding box center [968, 238] width 30 height 14
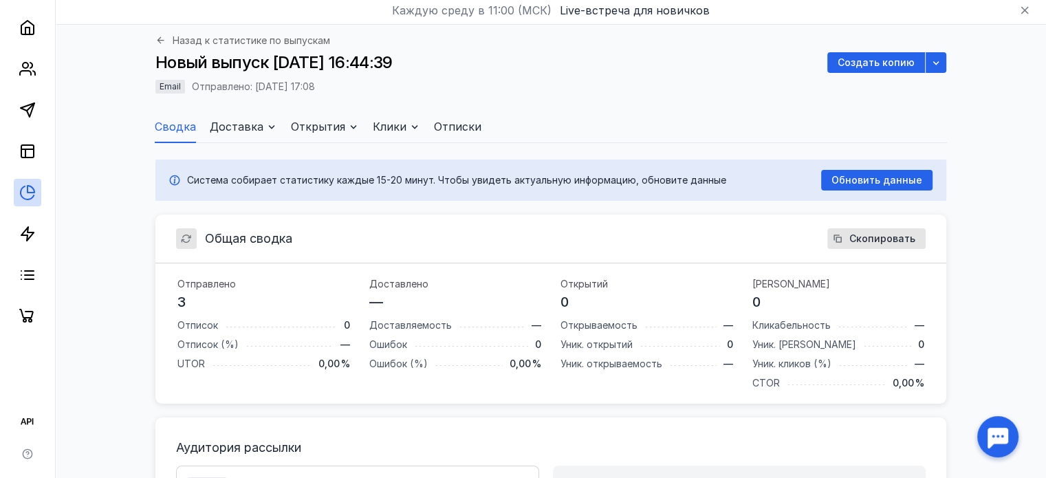
scroll to position [69, 0]
